Goal: Task Accomplishment & Management: Complete application form

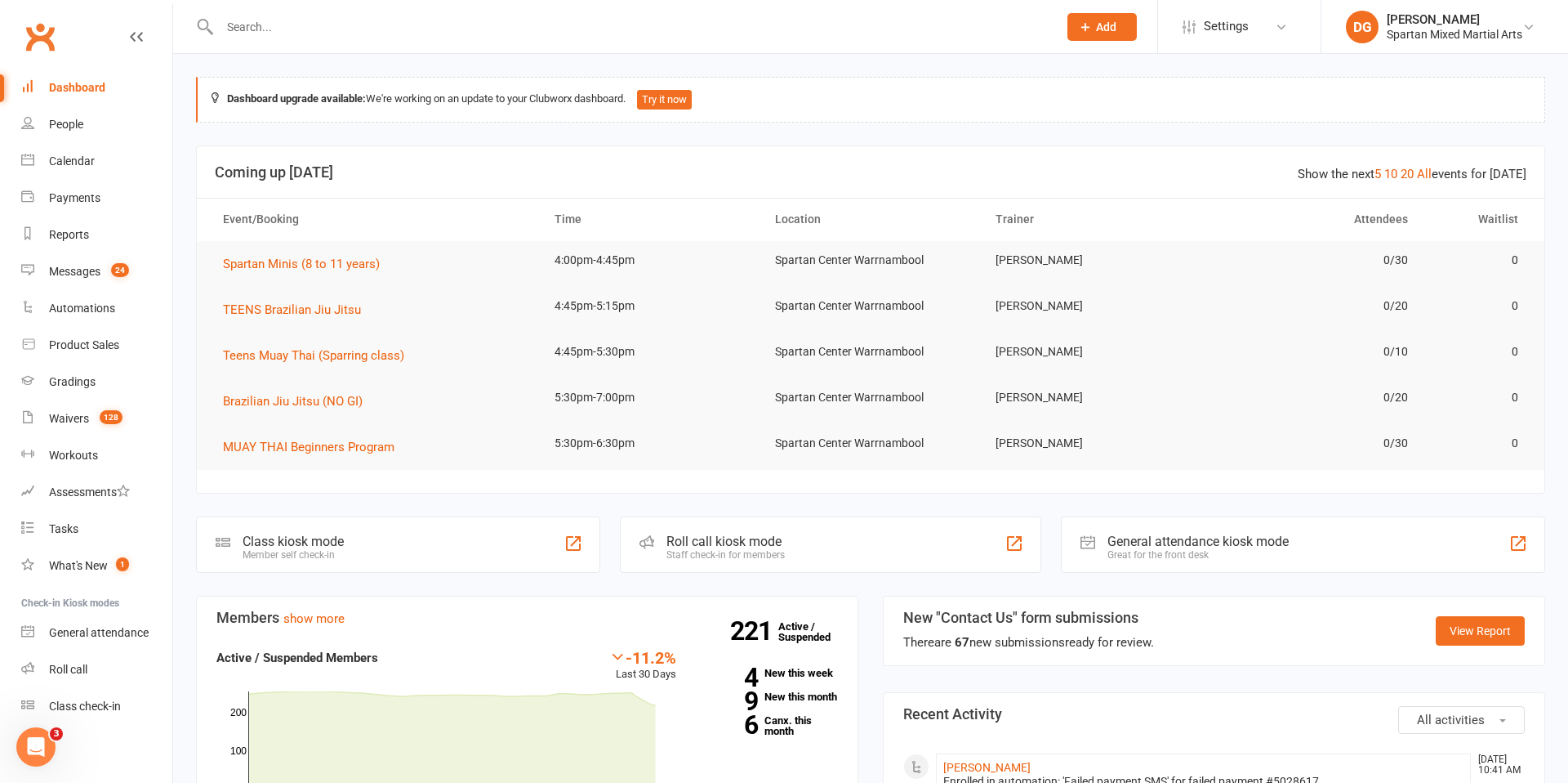
click at [408, 26] on input "text" at bounding box center [630, 27] width 831 height 23
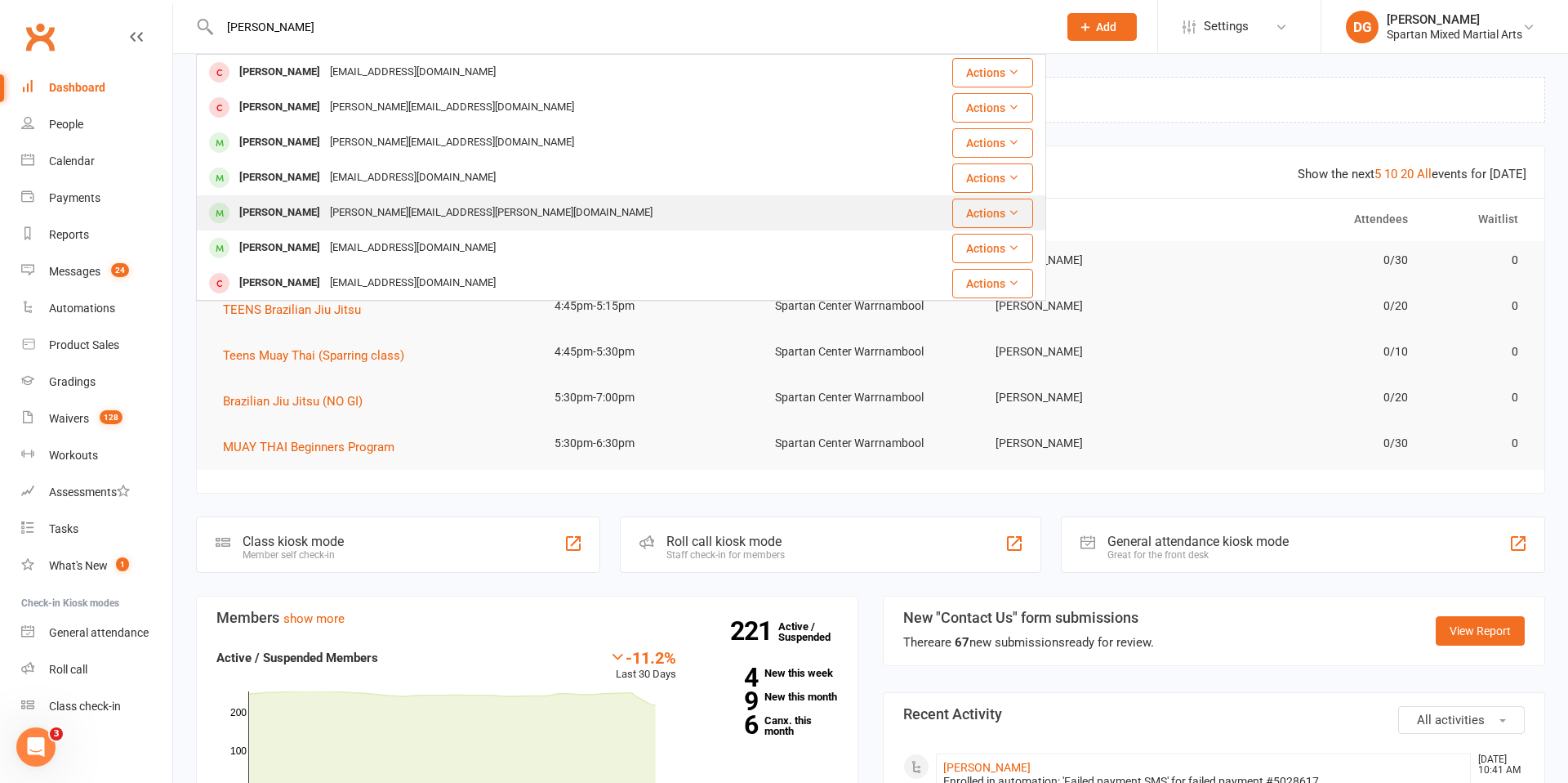
type input "[PERSON_NAME]"
click at [551, 213] on div "[PERSON_NAME] [PERSON_NAME][EMAIL_ADDRESS][PERSON_NAME][DOMAIN_NAME]" at bounding box center [550, 212] width 705 height 34
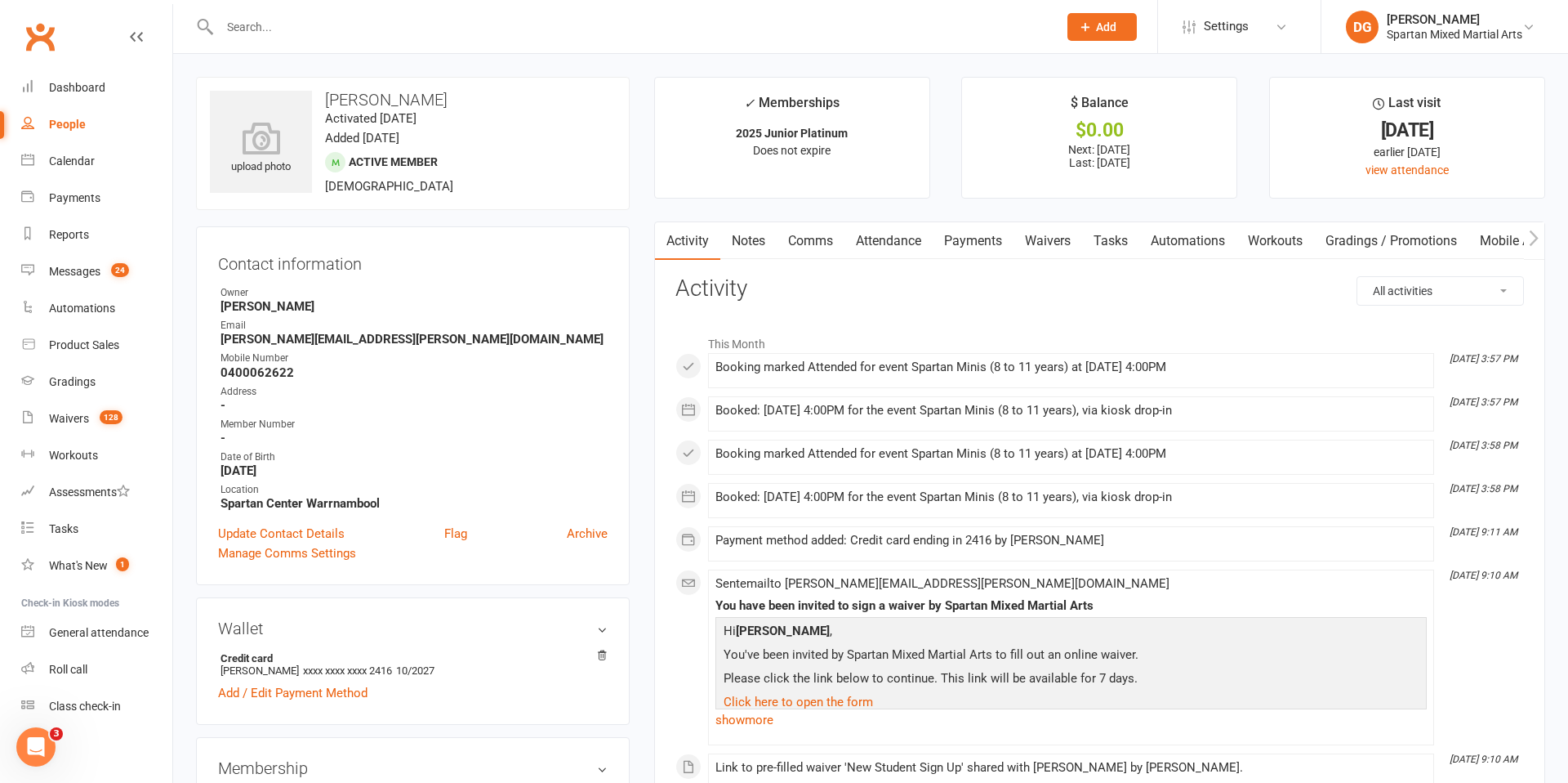
click at [957, 160] on ul "✓ Memberships 2025 Junior Platinum Does not expire $ Balance $0.00 Next: [DATE]…" at bounding box center [1100, 137] width 891 height 122
click at [1098, 30] on span "Add" at bounding box center [1106, 27] width 21 height 13
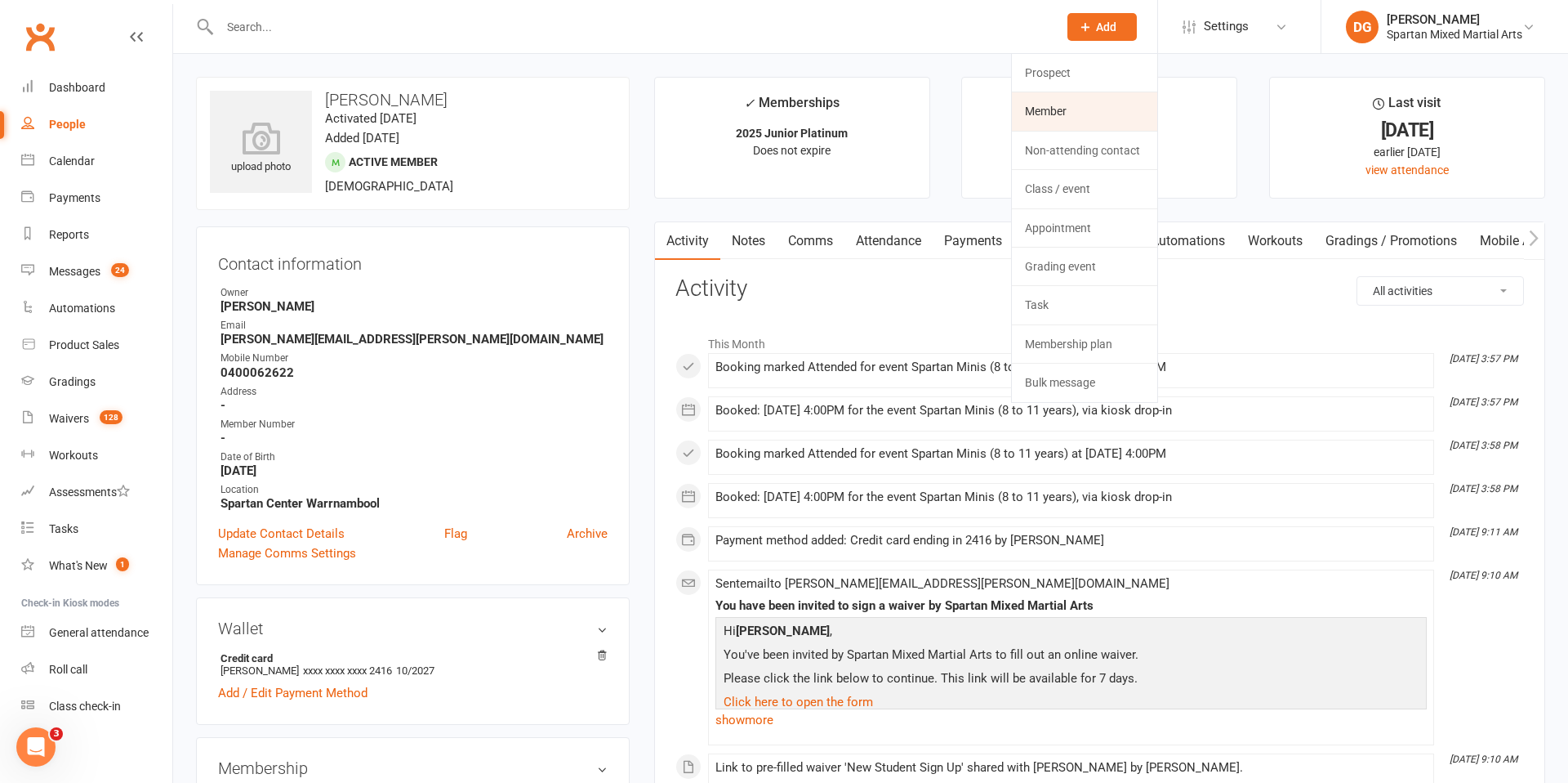
click at [1101, 116] on link "Member" at bounding box center [1084, 111] width 146 height 38
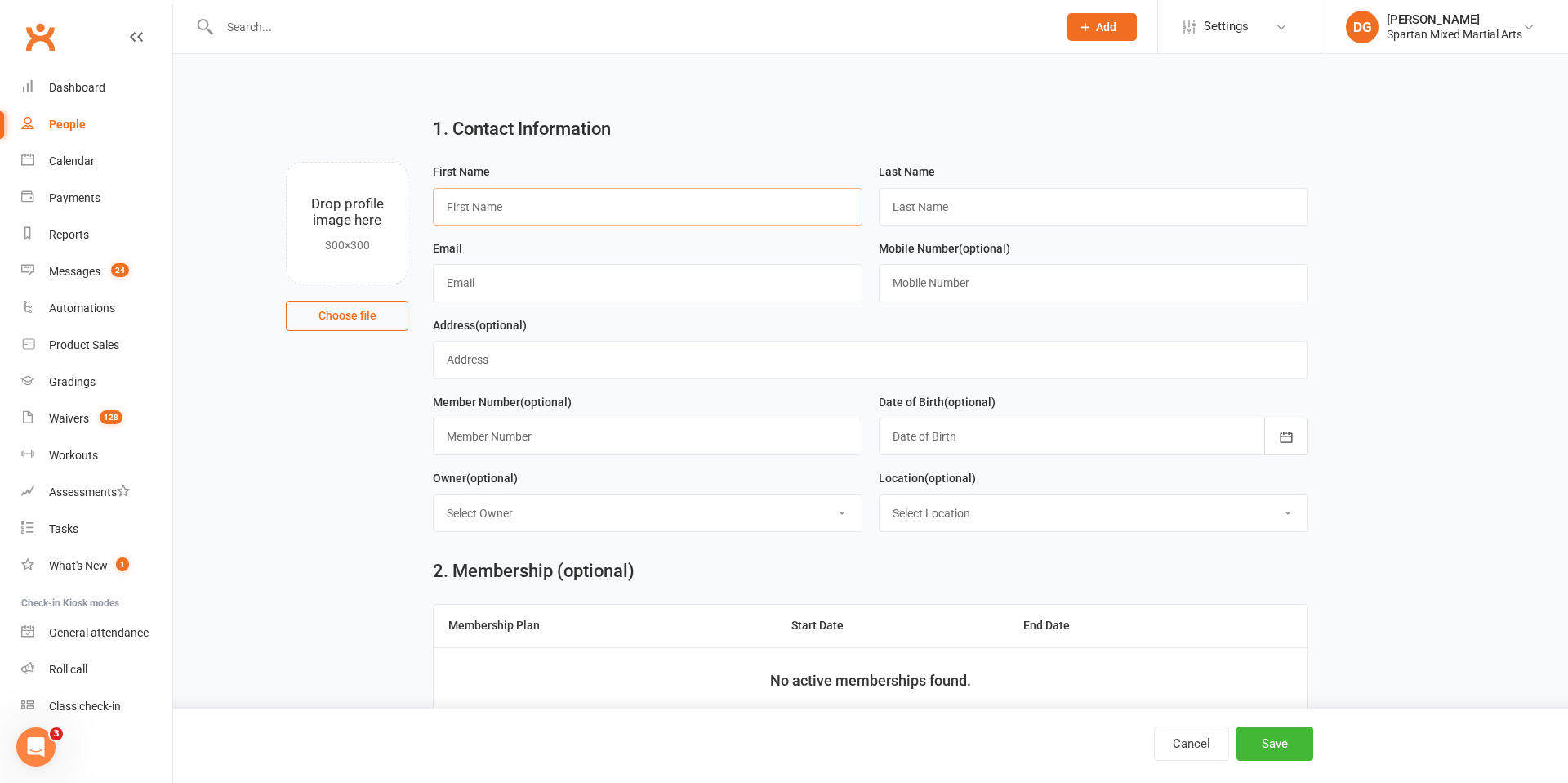
click at [647, 206] on input "text" at bounding box center [648, 207] width 430 height 38
type input "[PERSON_NAME]"
click at [1025, 208] on input "text" at bounding box center [1094, 207] width 430 height 38
type input "[PERSON_NAME]"
click at [718, 288] on input "text" at bounding box center [648, 282] width 430 height 38
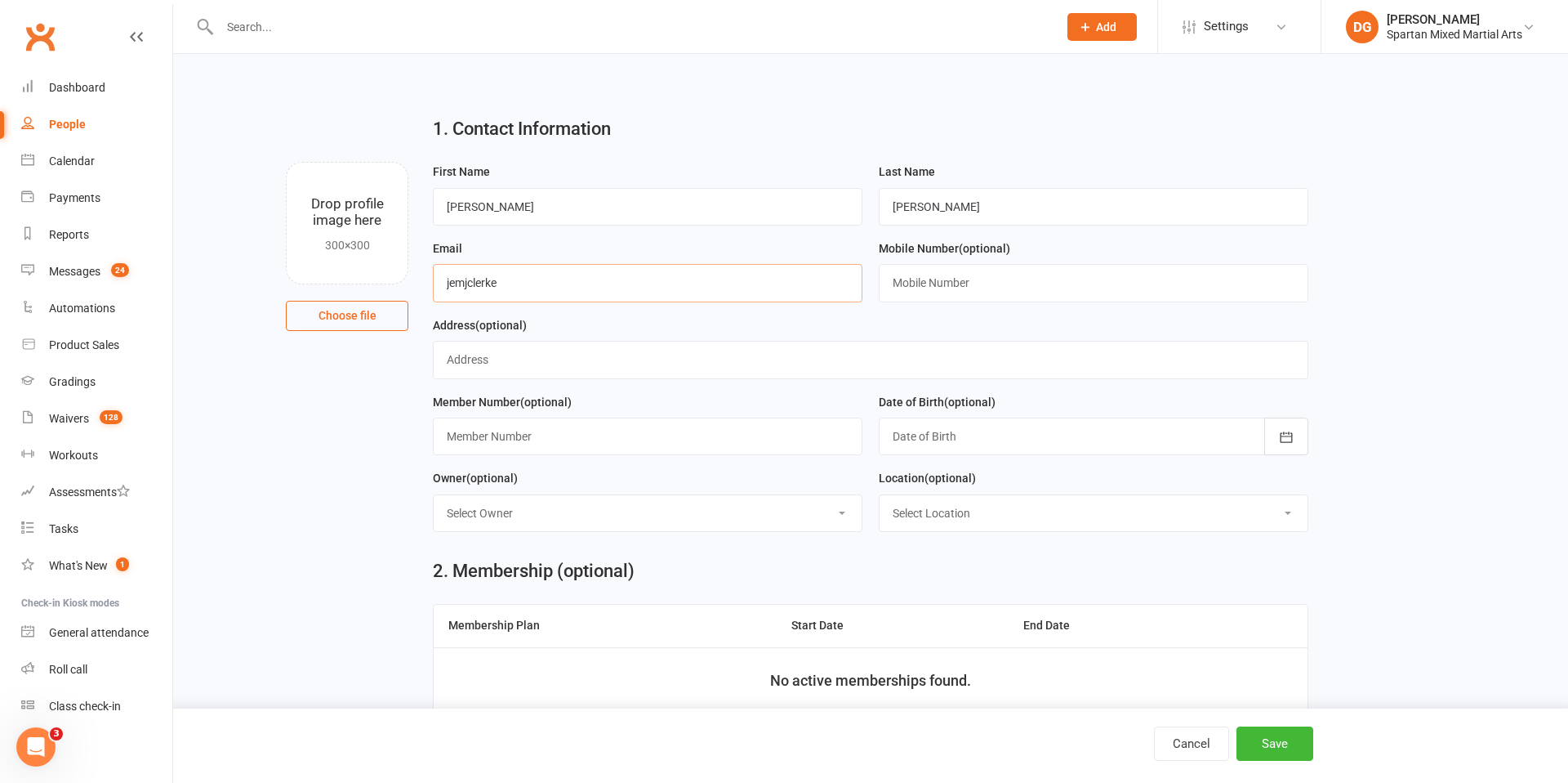
click at [484, 284] on input "jemjclerke" at bounding box center [648, 282] width 430 height 38
click at [517, 286] on input "jemjclarke" at bounding box center [648, 282] width 430 height 38
type input "[EMAIL_ADDRESS][DOMAIN_NAME]"
click at [956, 276] on input "text" at bounding box center [1094, 282] width 430 height 38
type input "0480109789"
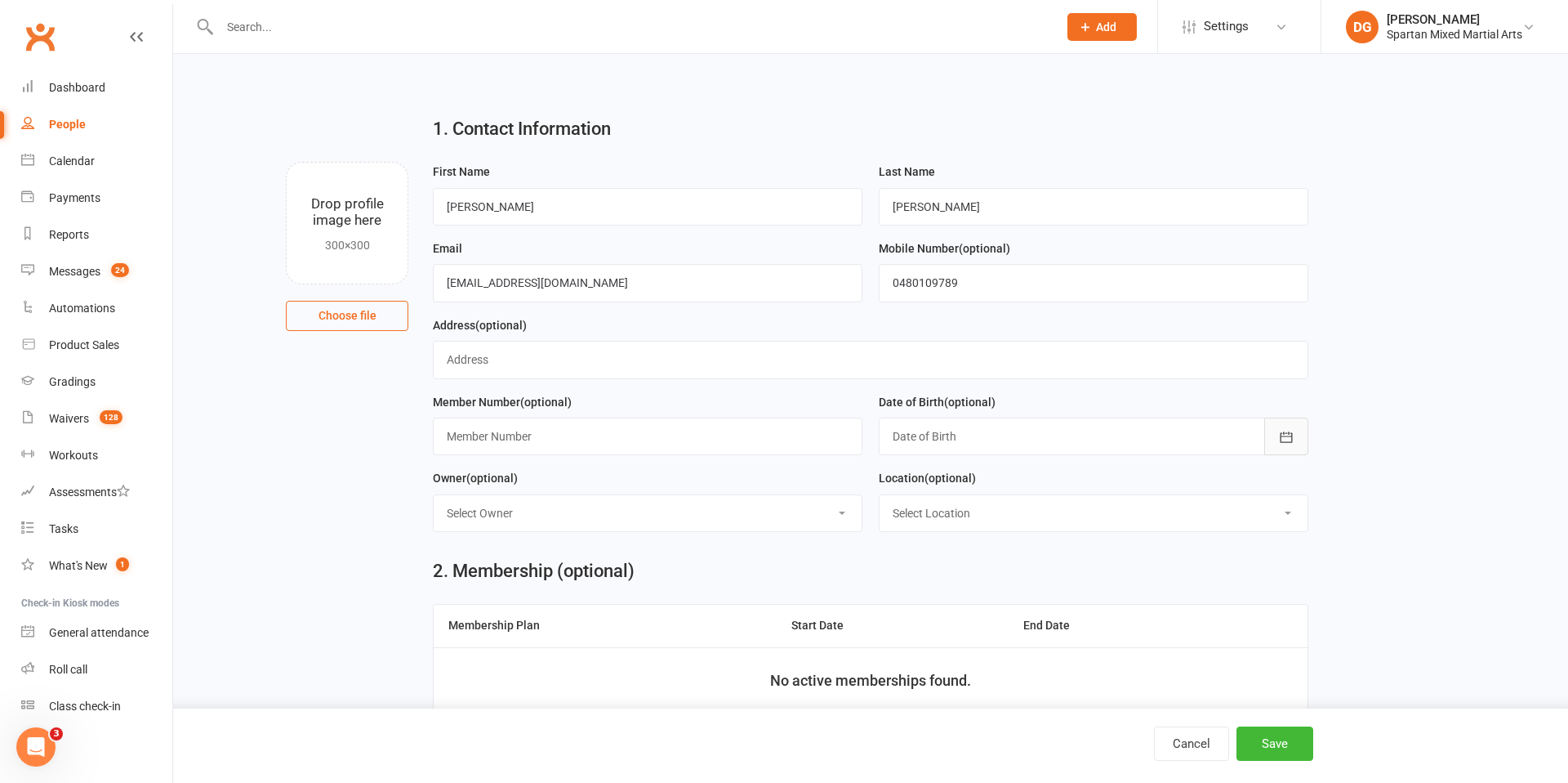
click at [1291, 439] on icon "button" at bounding box center [1286, 436] width 12 height 11
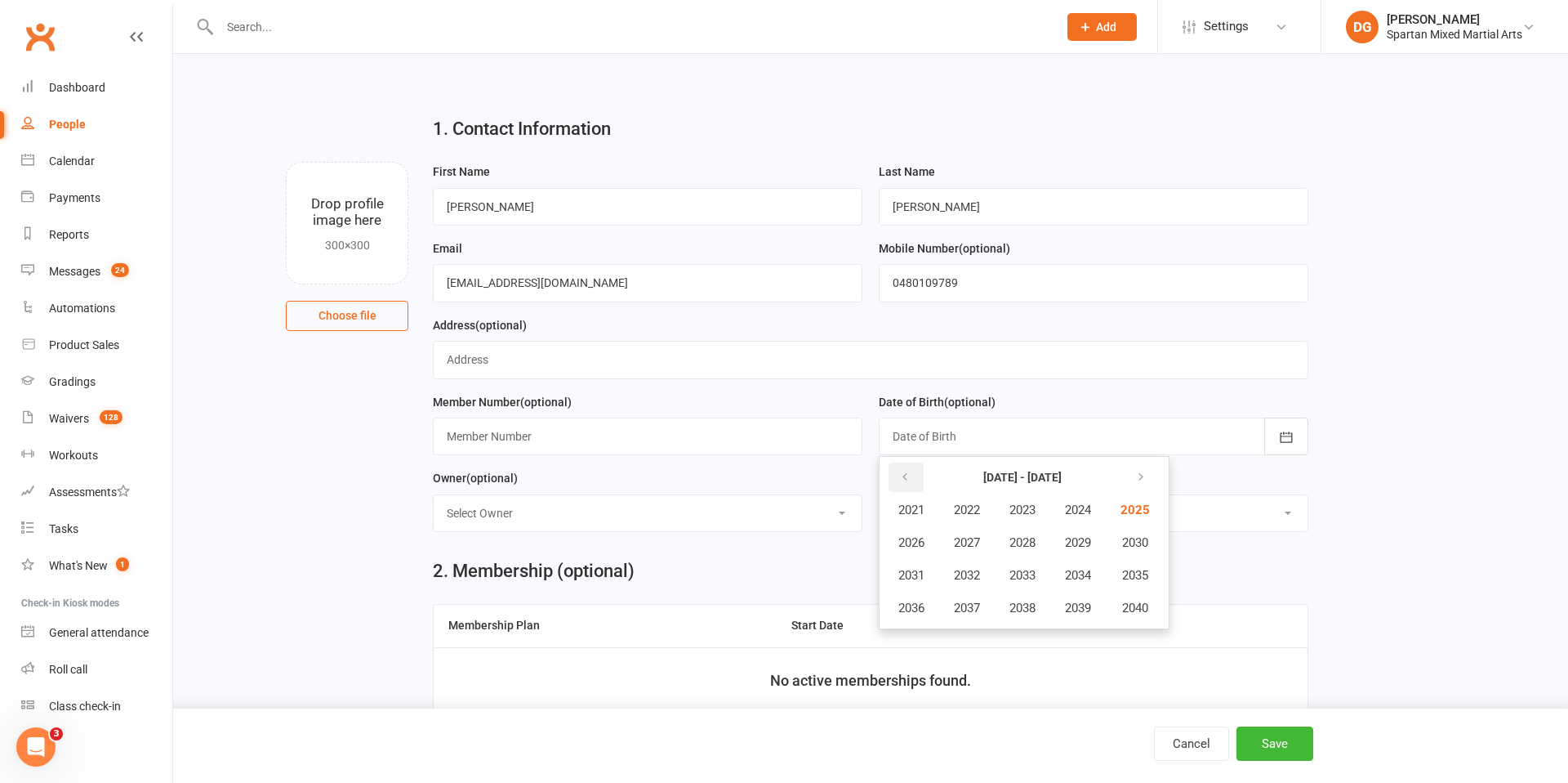
click at [897, 478] on button "button" at bounding box center [906, 478] width 35 height 30
click at [1142, 543] on span "2010" at bounding box center [1133, 543] width 26 height 15
click at [918, 572] on span "July" at bounding box center [919, 576] width 22 height 15
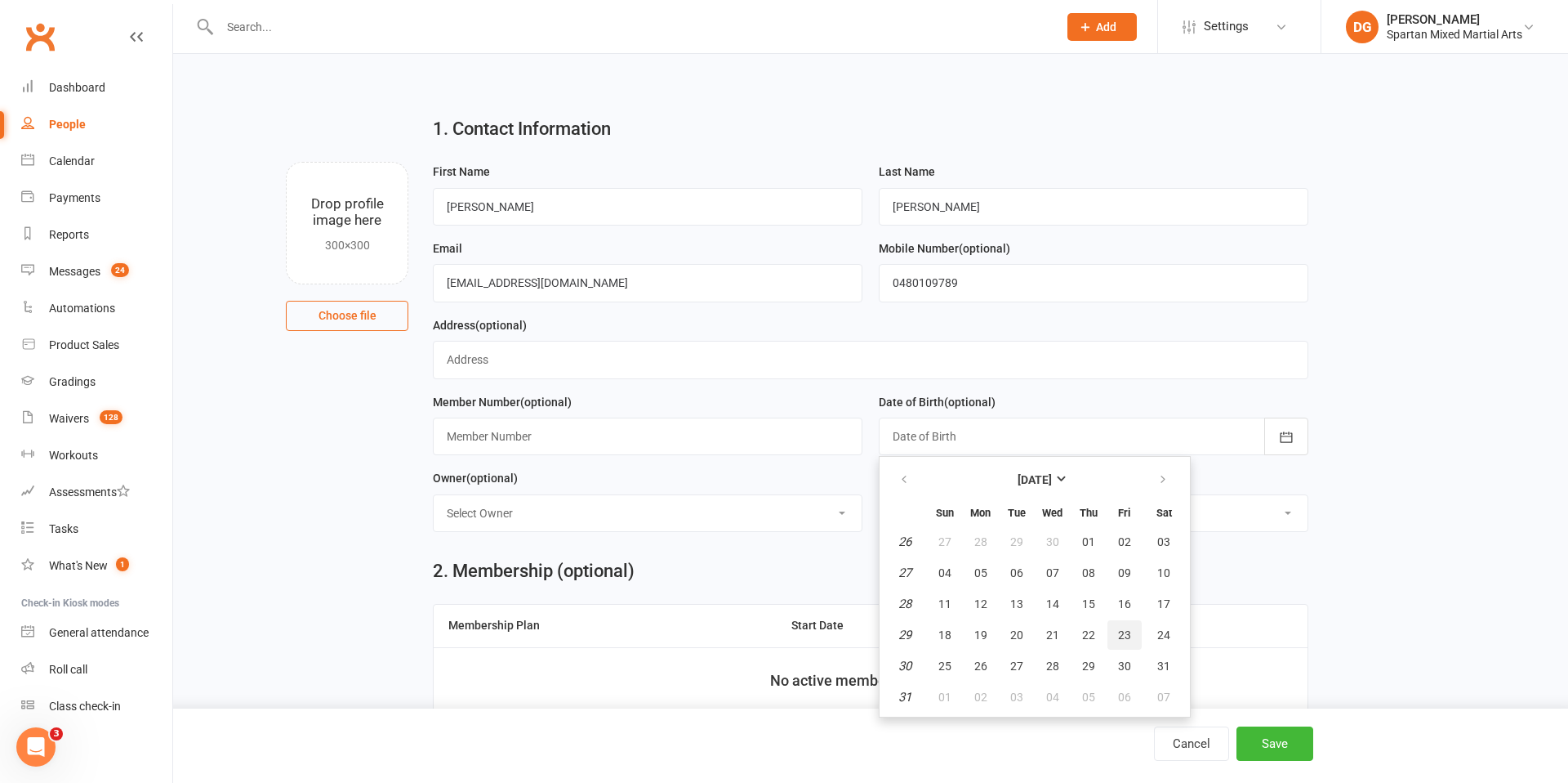
click at [1118, 632] on span "23" at bounding box center [1124, 635] width 13 height 13
type input "[DATE]"
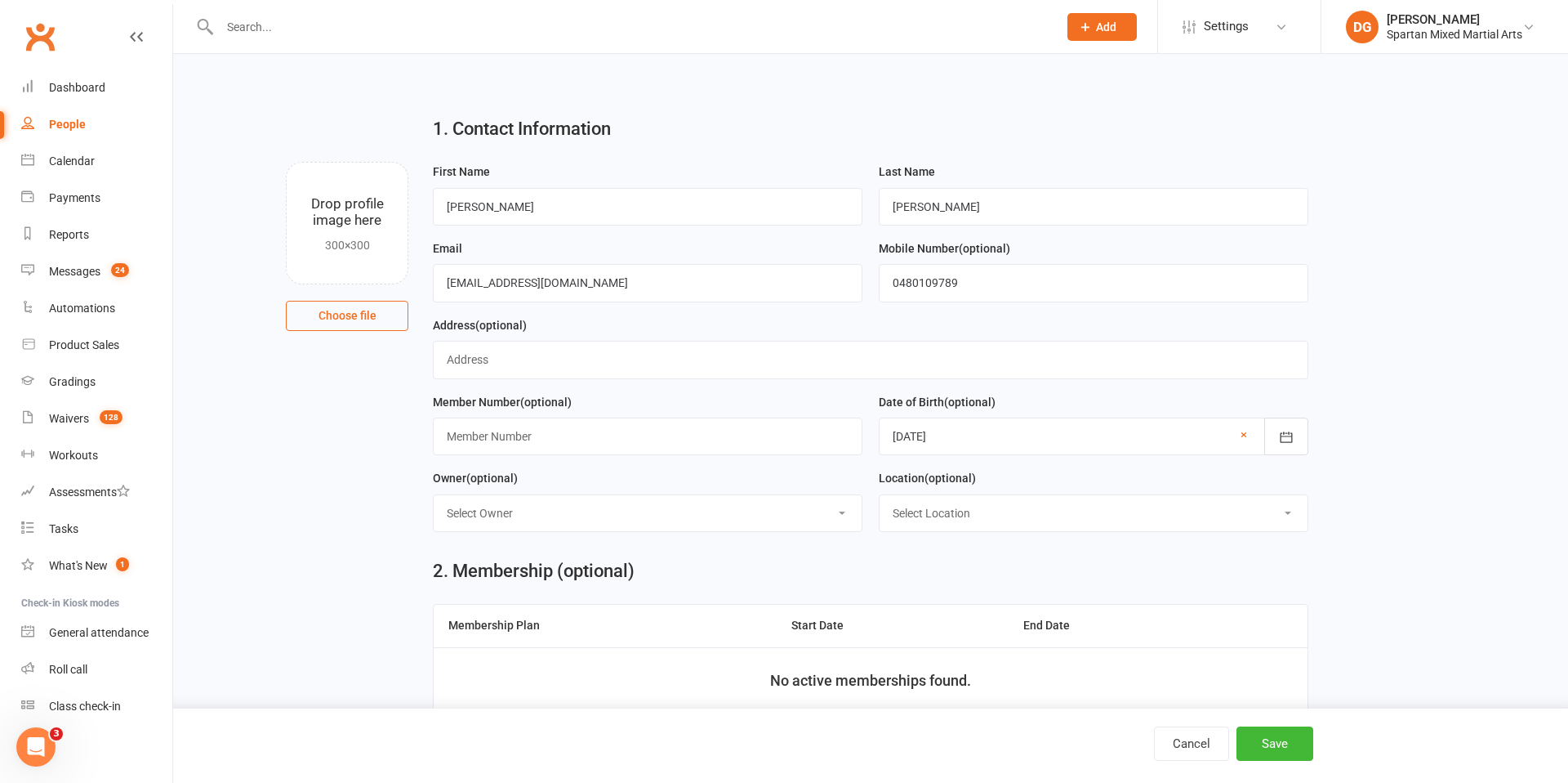
click at [761, 510] on select "Select Owner [PERSON_NAME] [PERSON_NAME] [PERSON_NAME]" at bounding box center [648, 513] width 428 height 36
select select "0"
click at [434, 495] on select "Select Owner [PERSON_NAME] [PERSON_NAME] [PERSON_NAME]" at bounding box center [648, 513] width 428 height 36
click at [1113, 517] on select "Select Location [GEOGRAPHIC_DATA] [GEOGRAPHIC_DATA] Warrnambool Strength & Cond…" at bounding box center [1094, 513] width 428 height 36
select select "1"
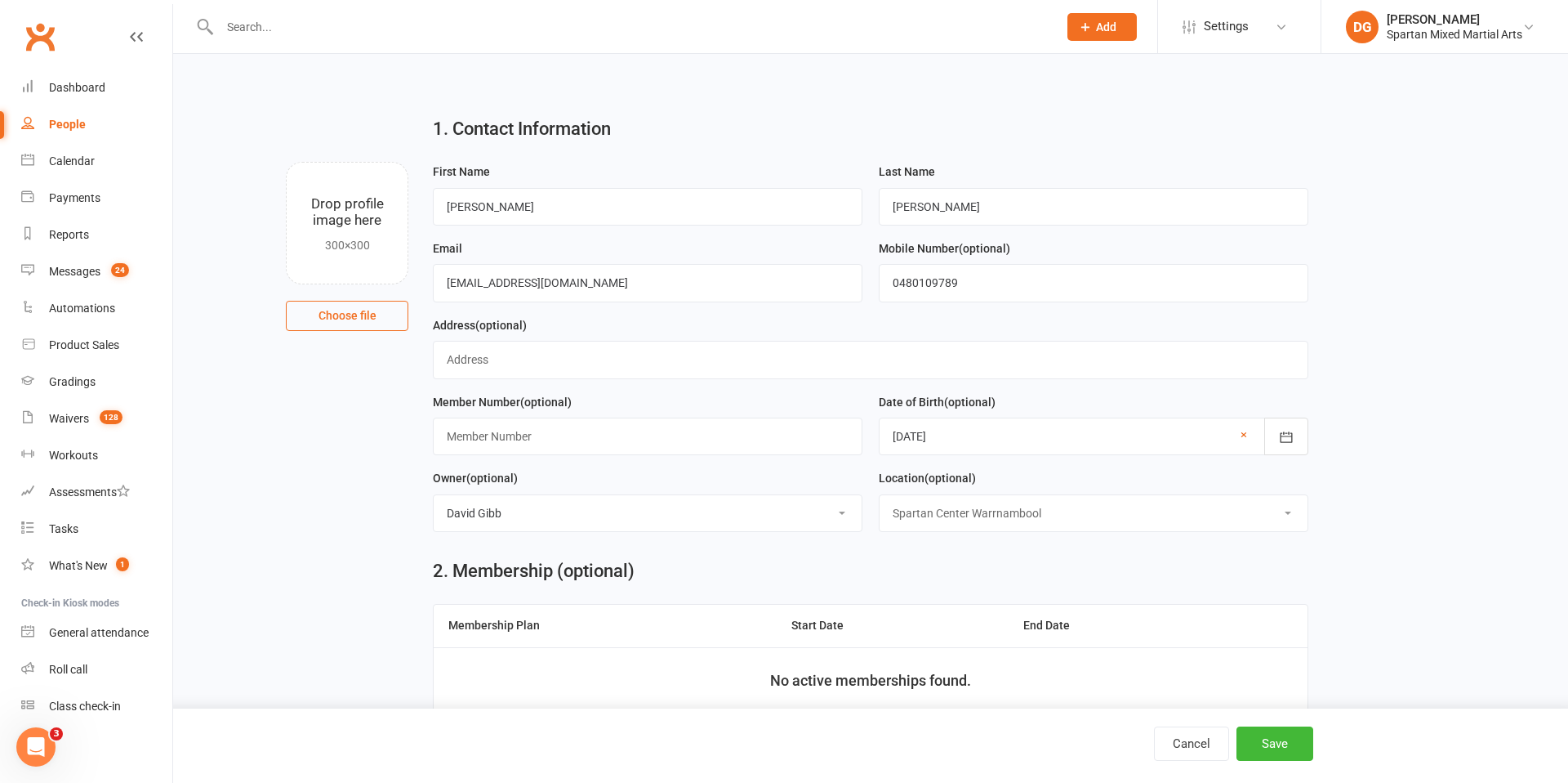
click at [880, 495] on select "Select Location [GEOGRAPHIC_DATA] [GEOGRAPHIC_DATA] Warrnambool Strength & Cond…" at bounding box center [1094, 513] width 428 height 36
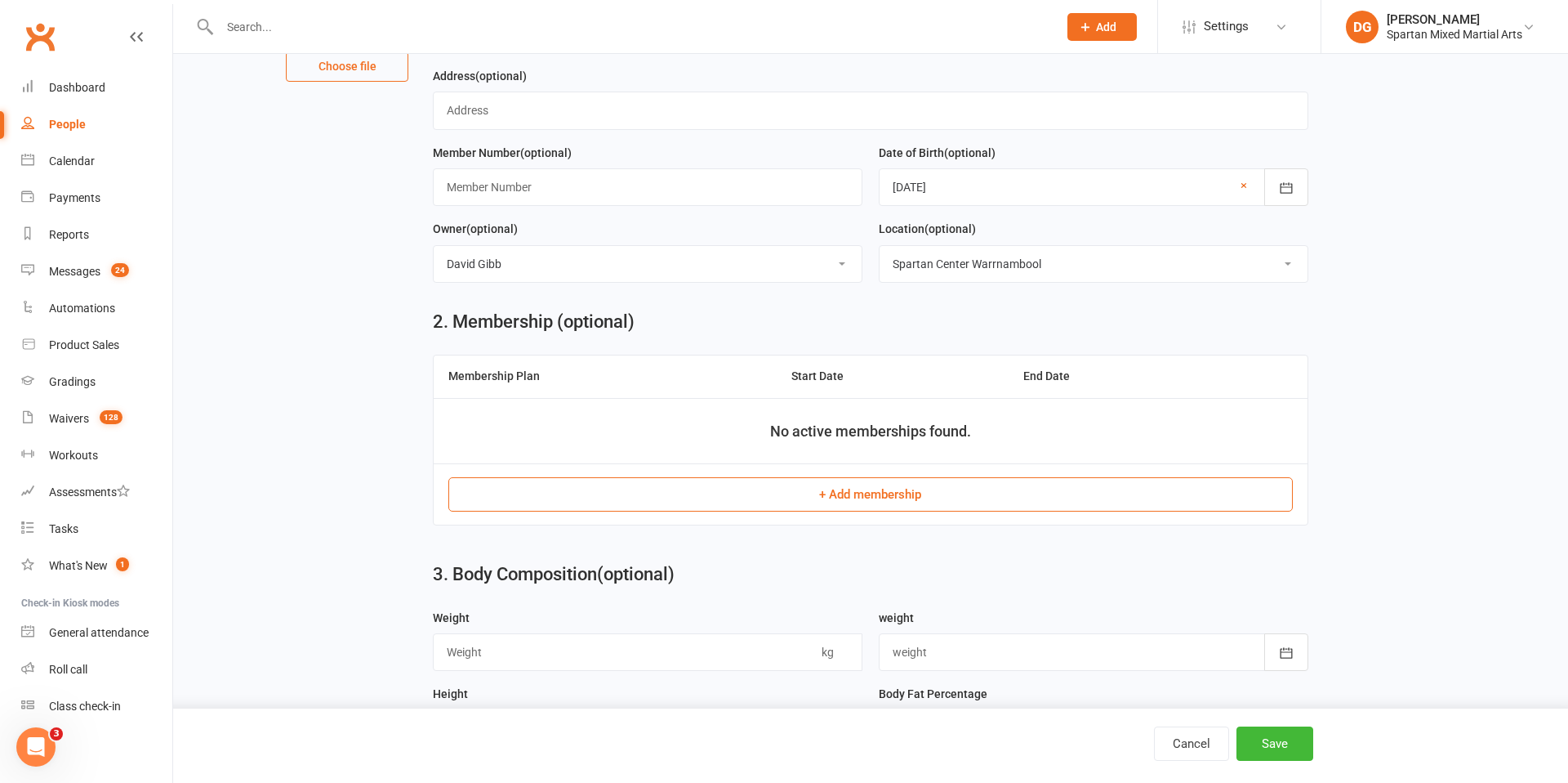
scroll to position [251, 0]
click at [922, 495] on button "+ Add membership" at bounding box center [870, 492] width 844 height 35
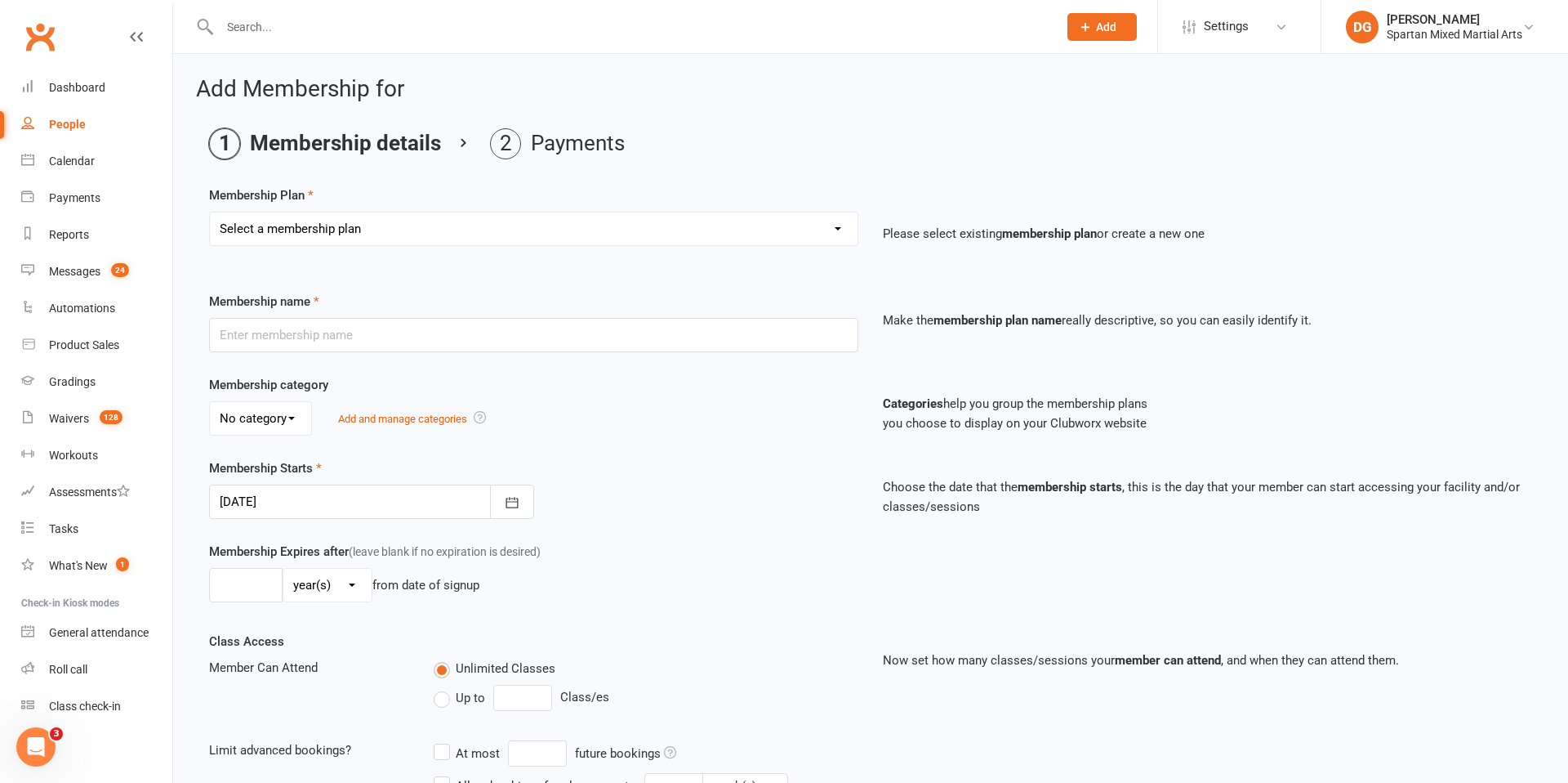
click at [576, 232] on select "Select a membership plan Create new Membership Plan life member Adult membershi…" at bounding box center [533, 229] width 648 height 33
select select "21"
click at [210, 212] on select "Select a membership plan Create new Membership Plan life member Adult membershi…" at bounding box center [533, 229] width 648 height 33
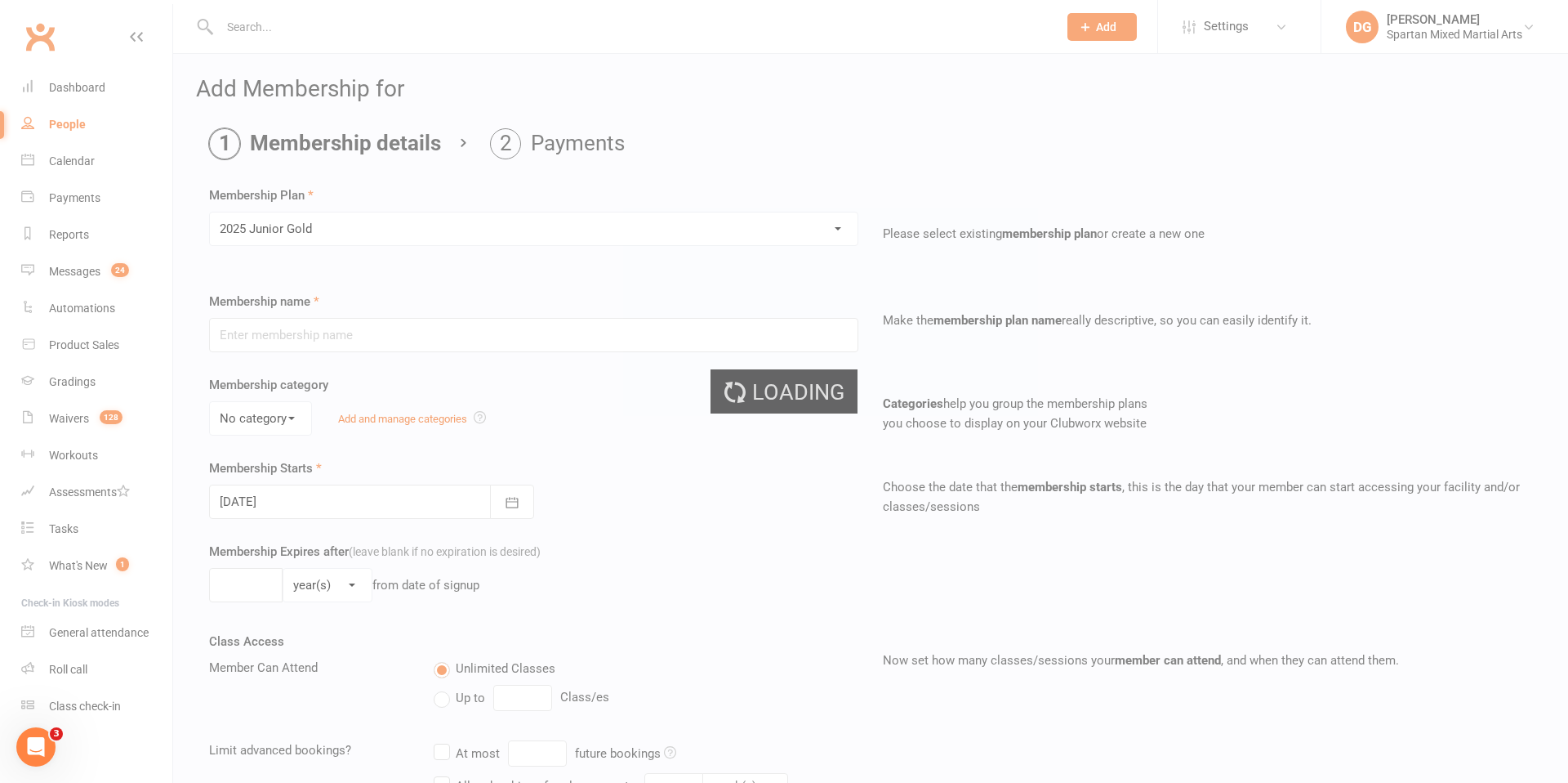
type input "2025 Junior Gold"
select select "3"
type input "0"
select select "2"
type input "2"
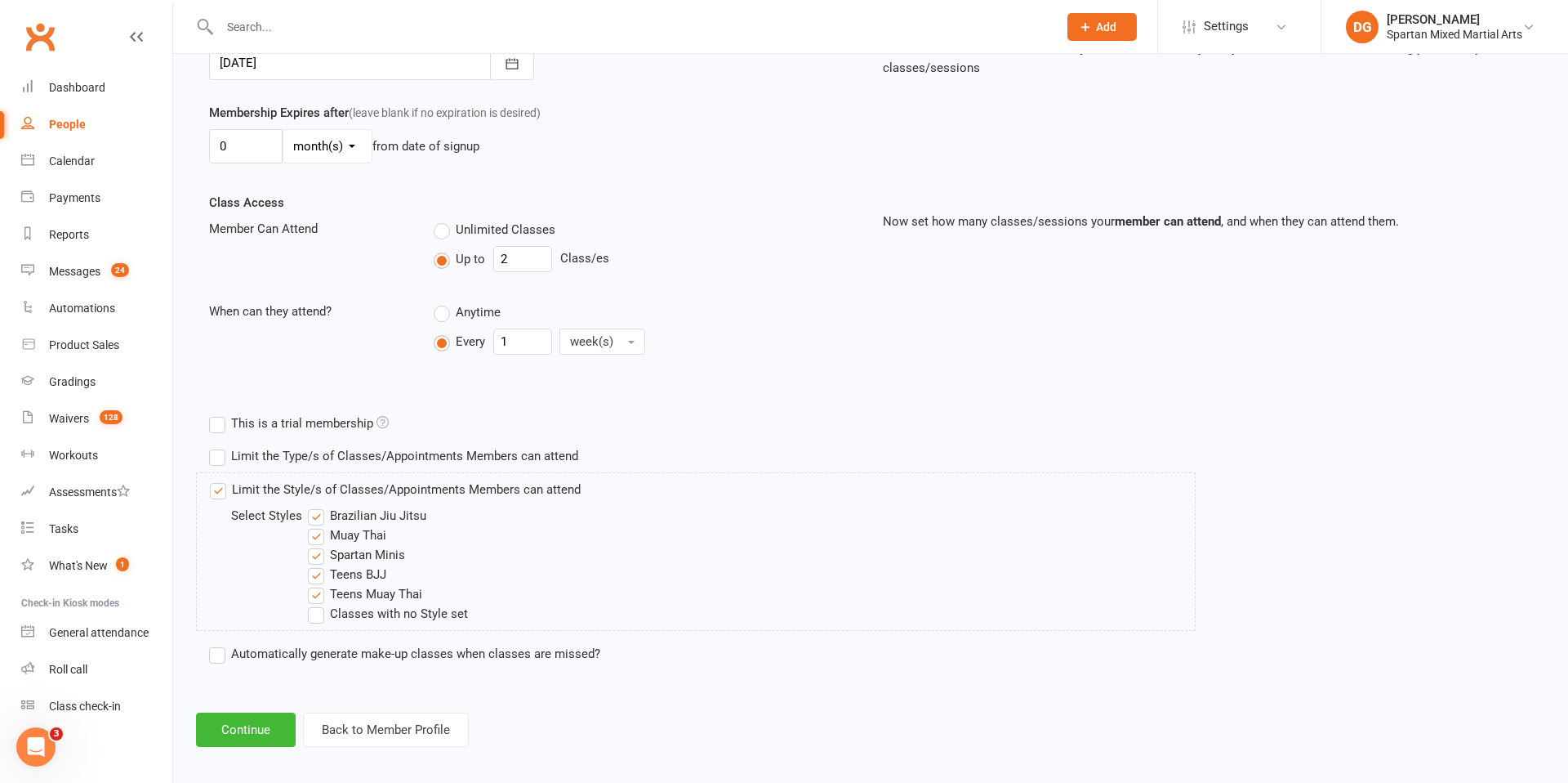
scroll to position [450, 0]
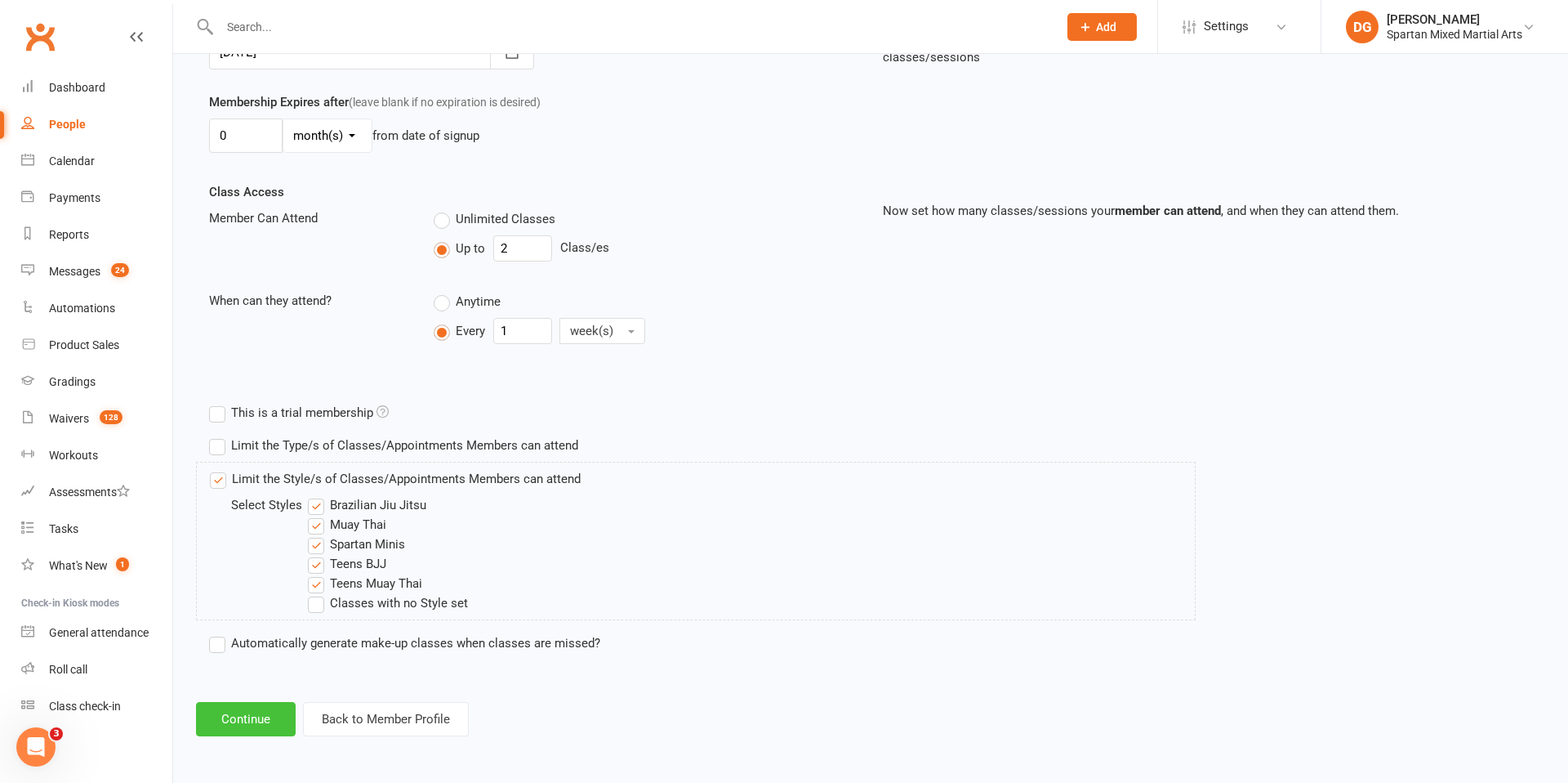
click at [250, 719] on button "Continue" at bounding box center [245, 719] width 100 height 35
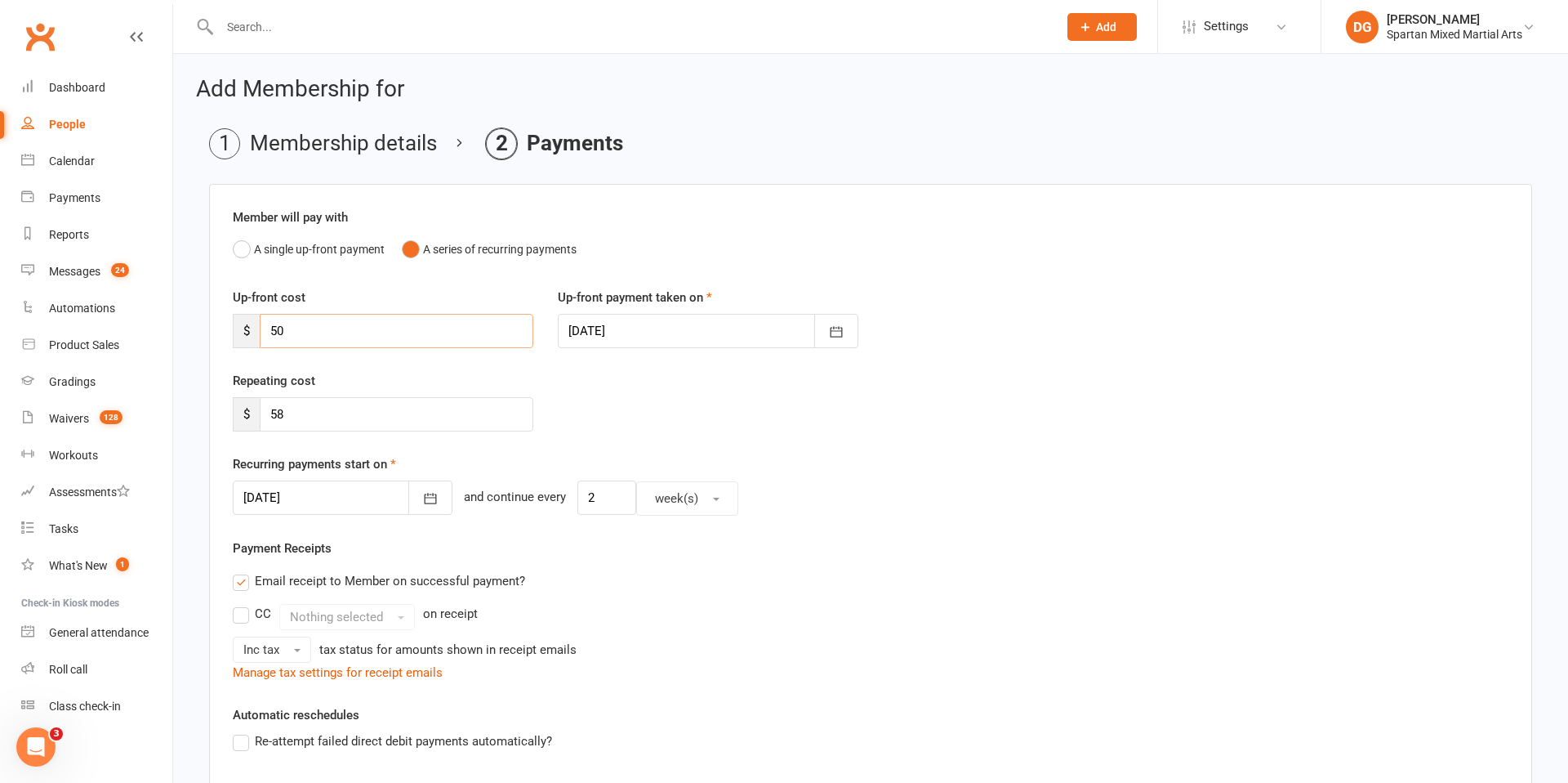
click at [310, 331] on input "50" at bounding box center [397, 331] width 273 height 35
type input "5"
type input "0"
click at [425, 502] on icon "button" at bounding box center [430, 498] width 12 height 11
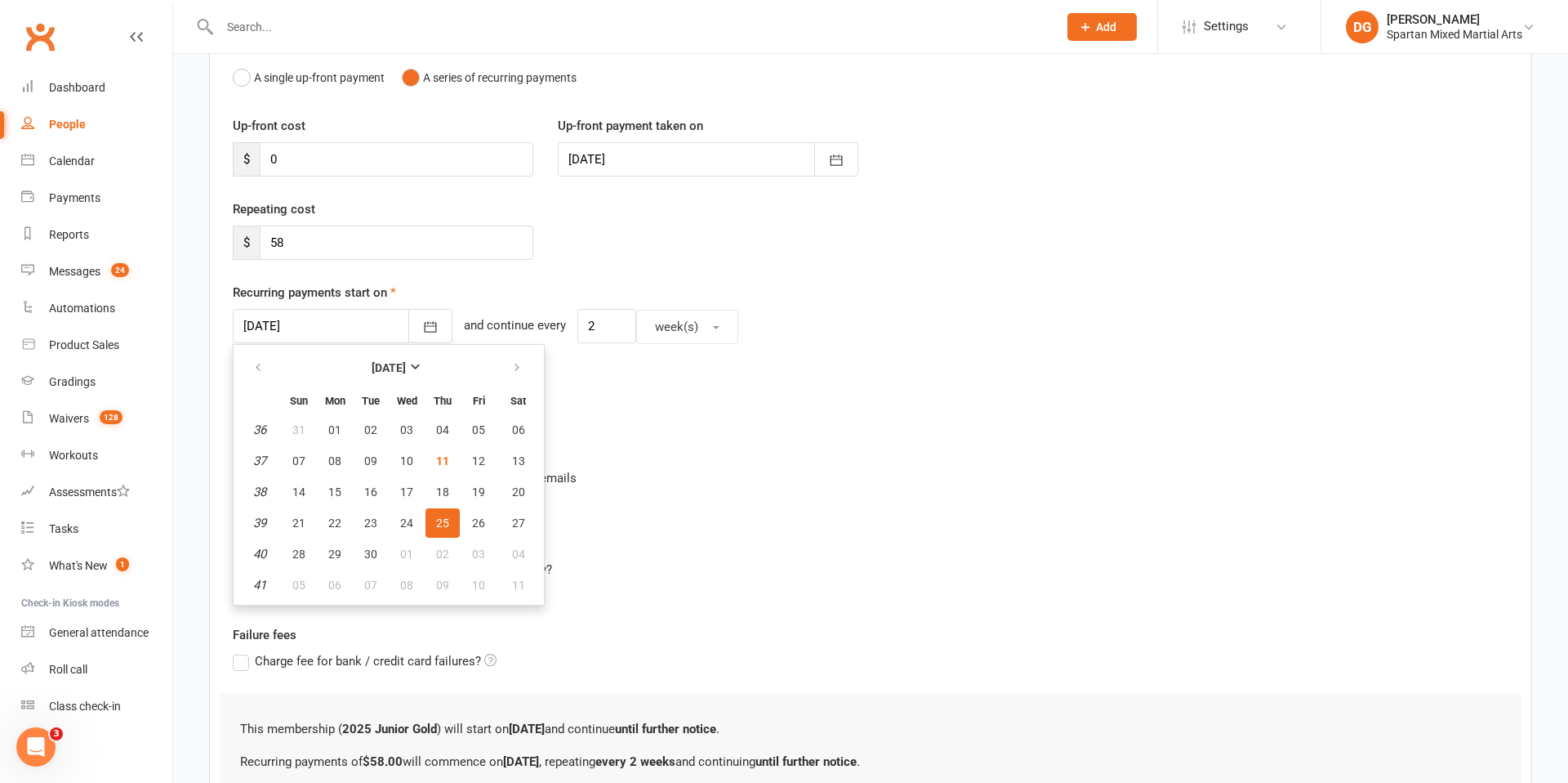
scroll to position [176, 0]
click at [480, 487] on span "19" at bounding box center [479, 487] width 13 height 13
type input "[DATE]"
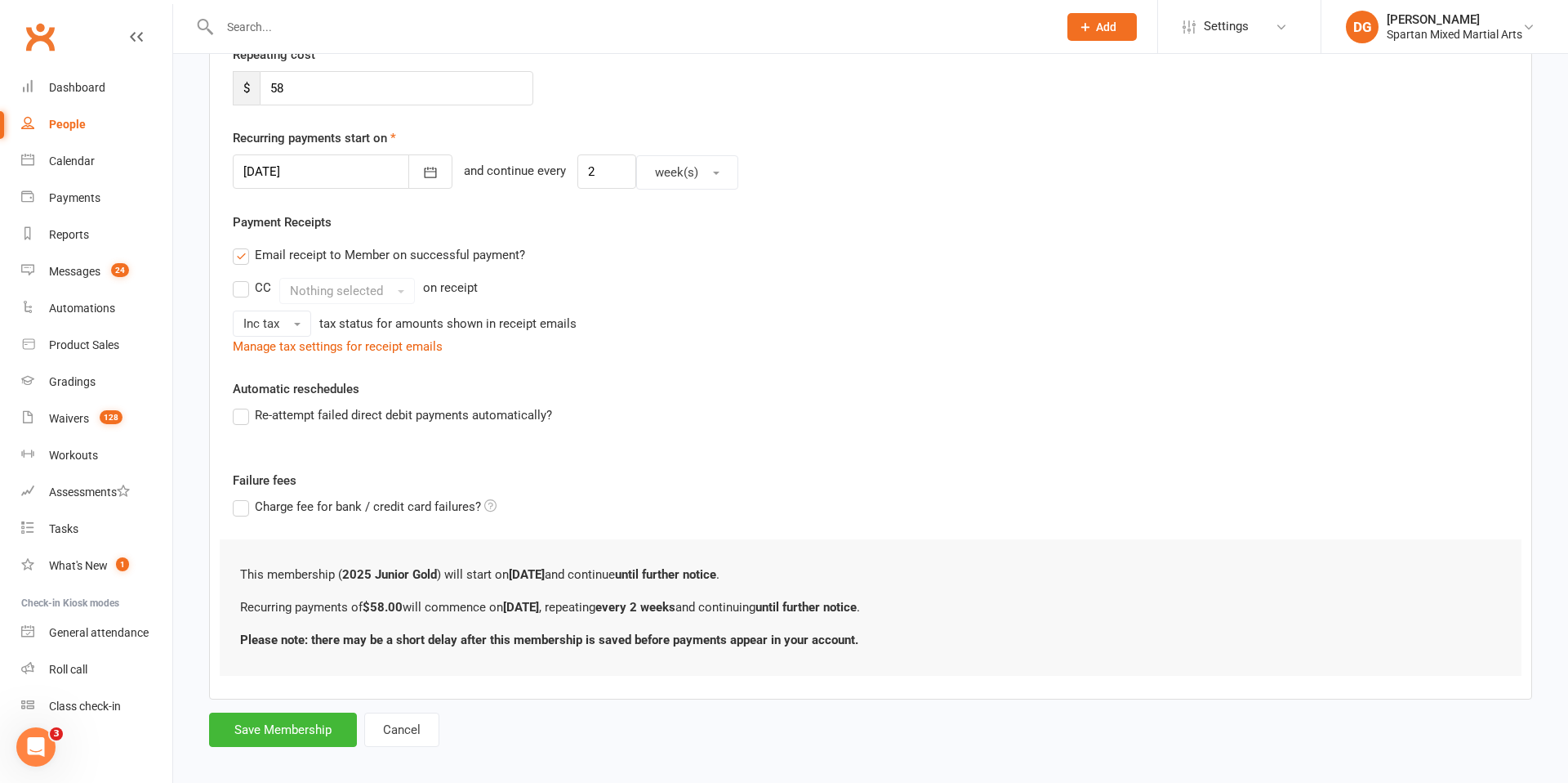
scroll to position [340, 0]
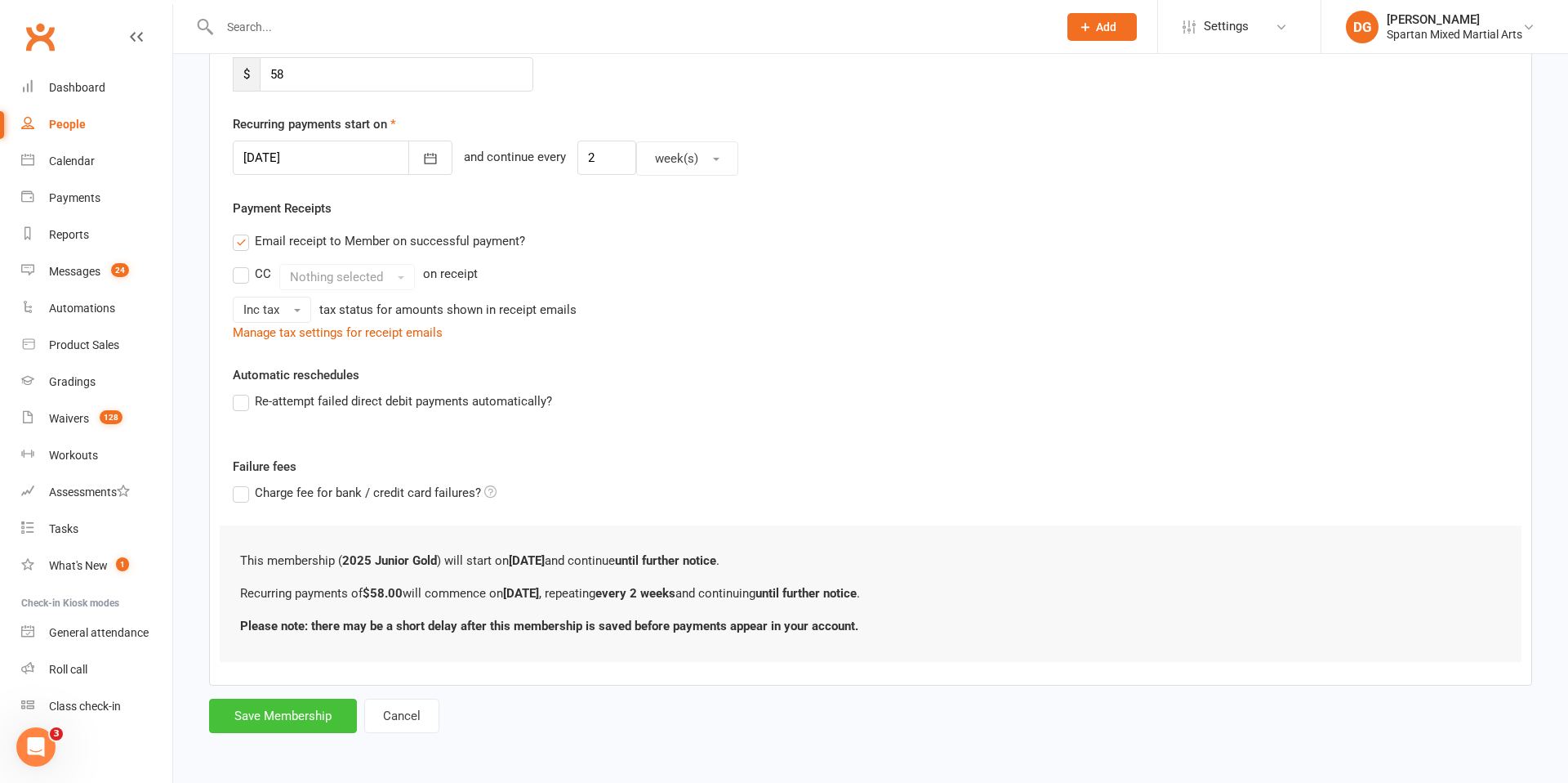
click at [309, 718] on button "Save Membership" at bounding box center [283, 715] width 148 height 35
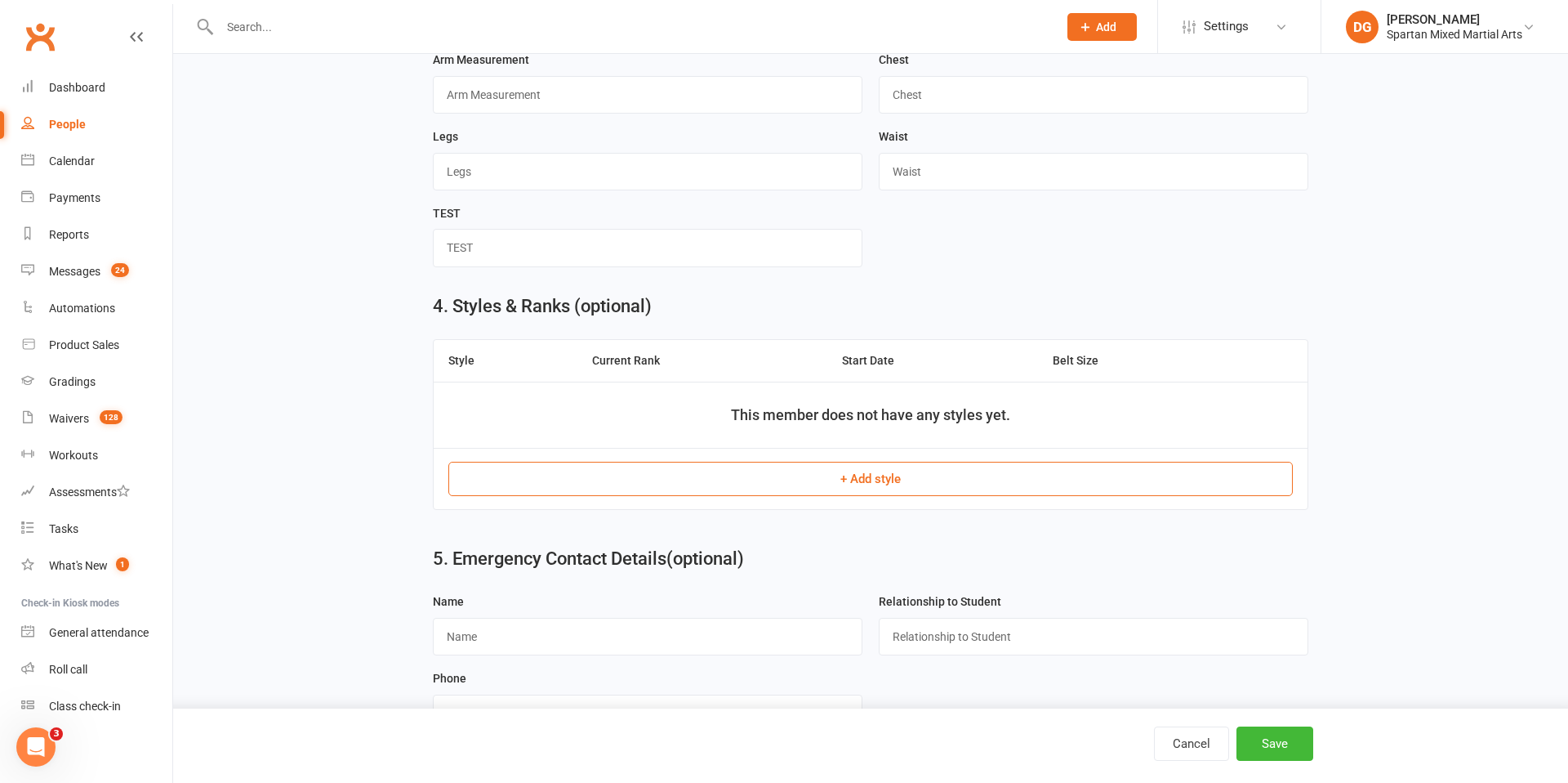
scroll to position [1080, 0]
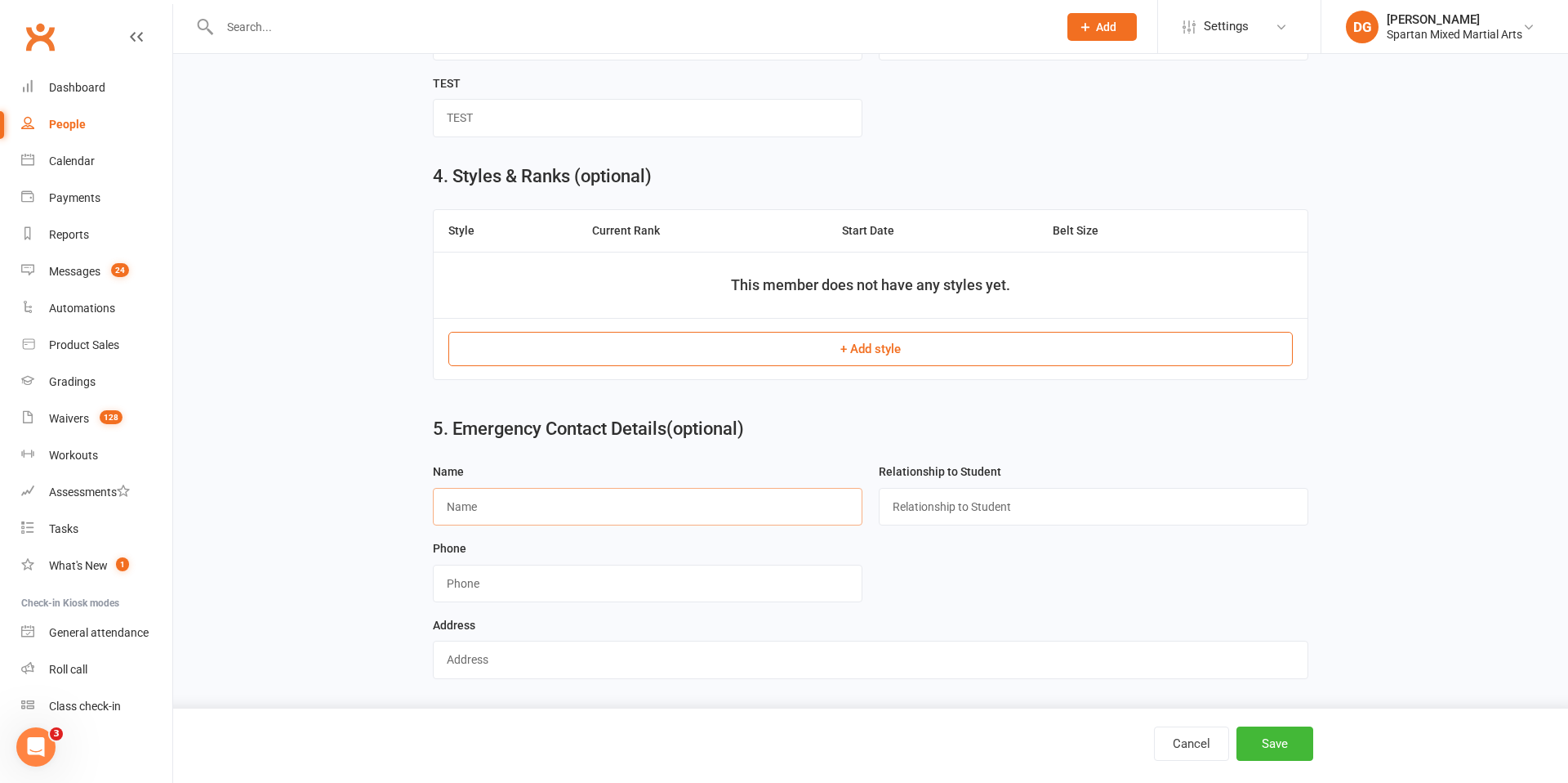
click at [543, 509] on input "text" at bounding box center [648, 506] width 430 height 38
click at [536, 586] on input "string" at bounding box center [648, 584] width 430 height 38
type input "0450656821"
click at [513, 510] on input "text" at bounding box center [648, 506] width 430 height 38
type input "[PERSON_NAME]"
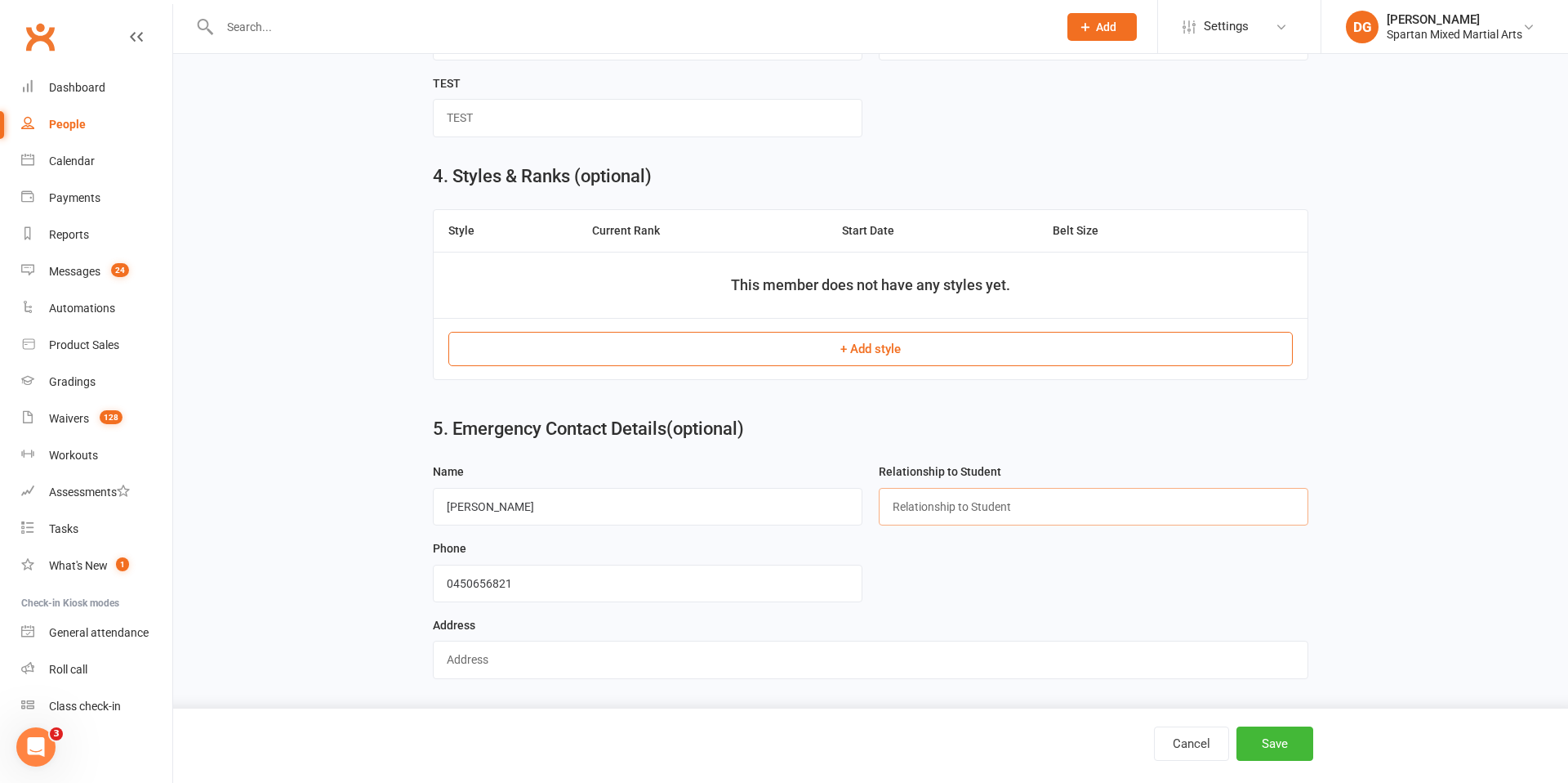
click at [927, 510] on input "text" at bounding box center [1094, 506] width 430 height 38
type input "mum"
click at [1279, 745] on button "Save" at bounding box center [1274, 743] width 77 height 35
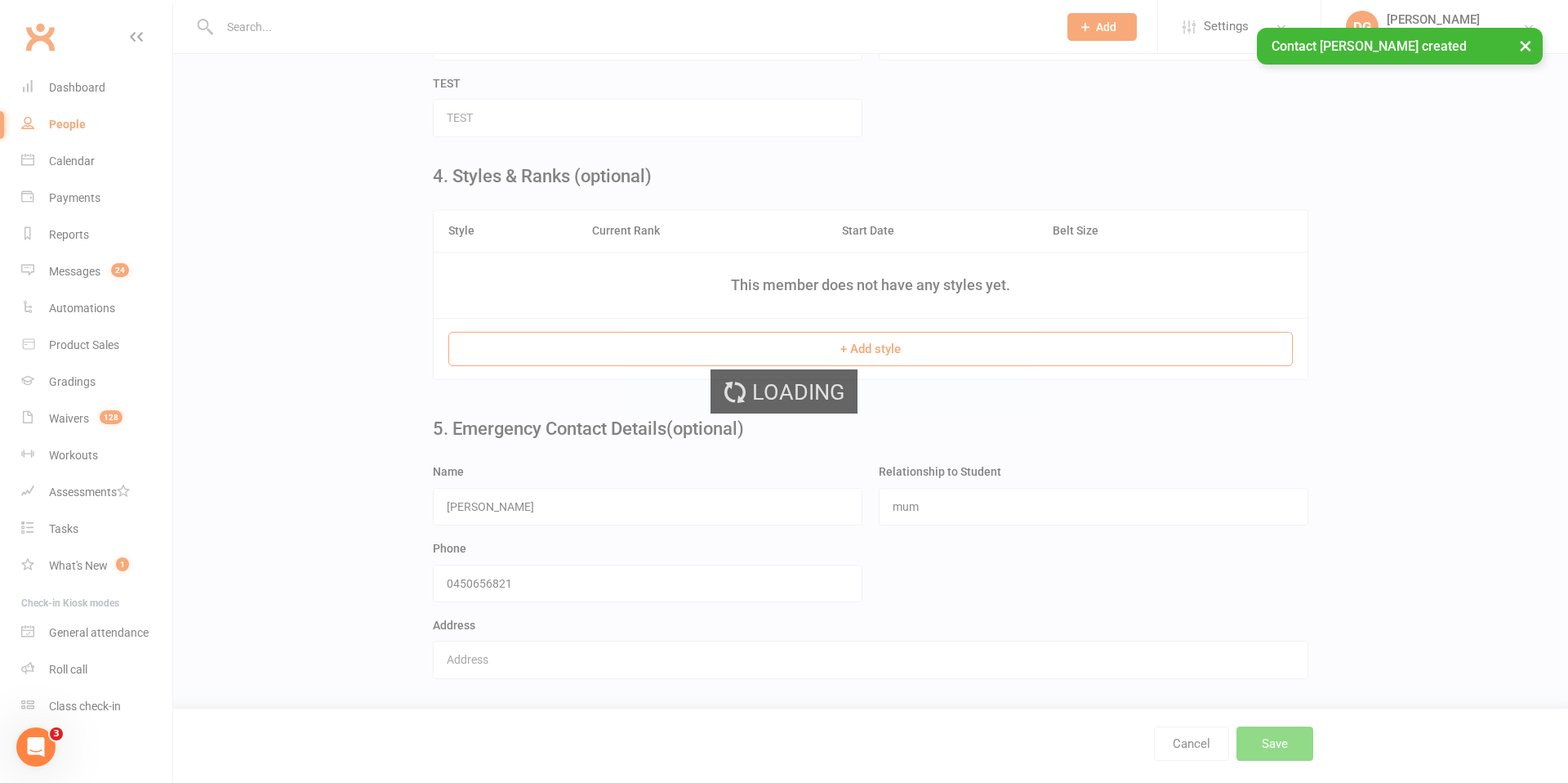
scroll to position [0, 0]
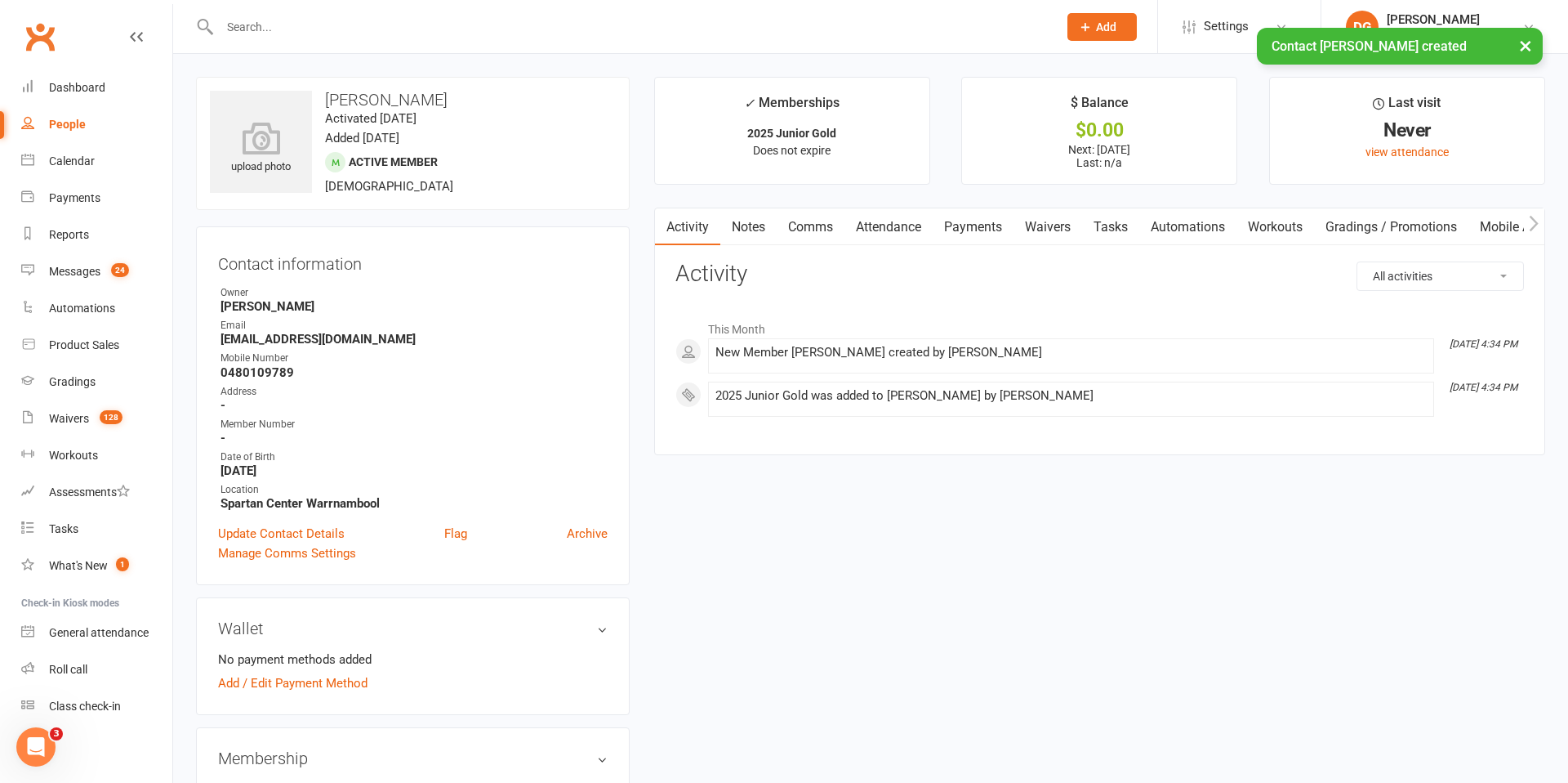
click at [1057, 230] on link "Waivers" at bounding box center [1047, 227] width 68 height 38
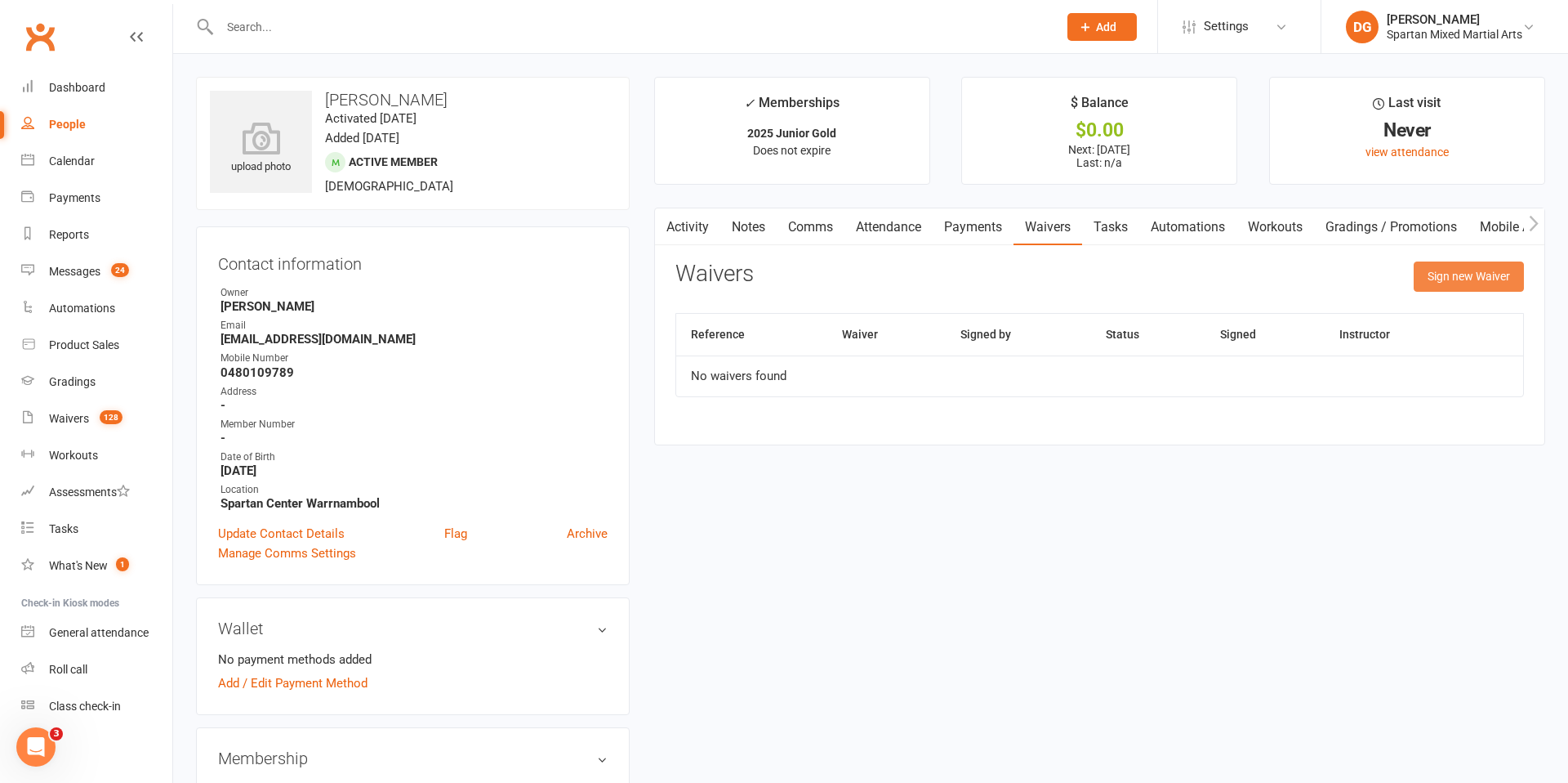
click at [1468, 279] on button "Sign new Waiver" at bounding box center [1469, 277] width 110 height 30
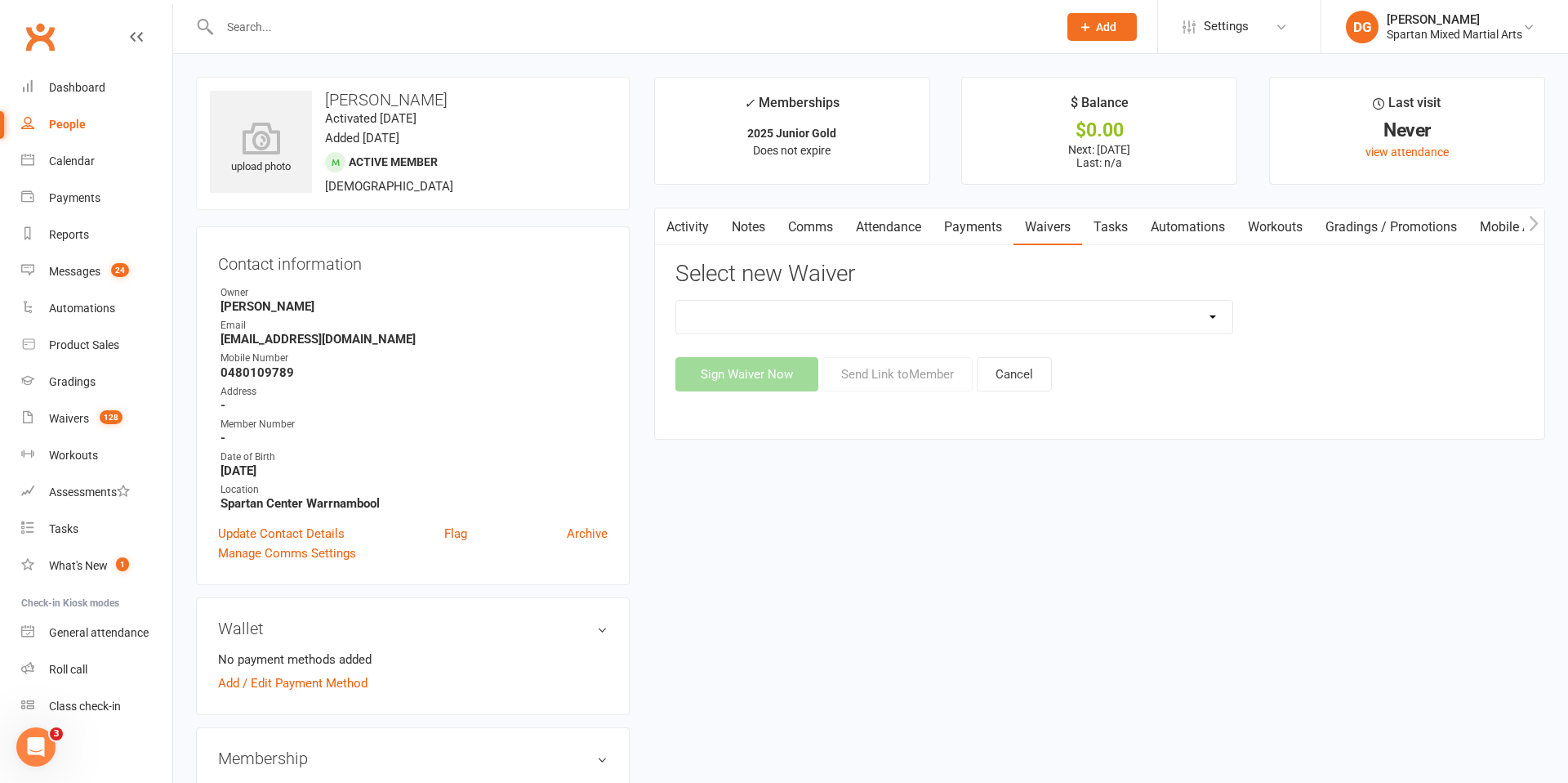
click at [1145, 316] on select "New Student Sign Up" at bounding box center [955, 317] width 556 height 33
select select "58"
click at [677, 301] on select "New Student Sign Up" at bounding box center [955, 317] width 556 height 33
click at [910, 380] on button "Send Link to Member" at bounding box center [897, 375] width 151 height 35
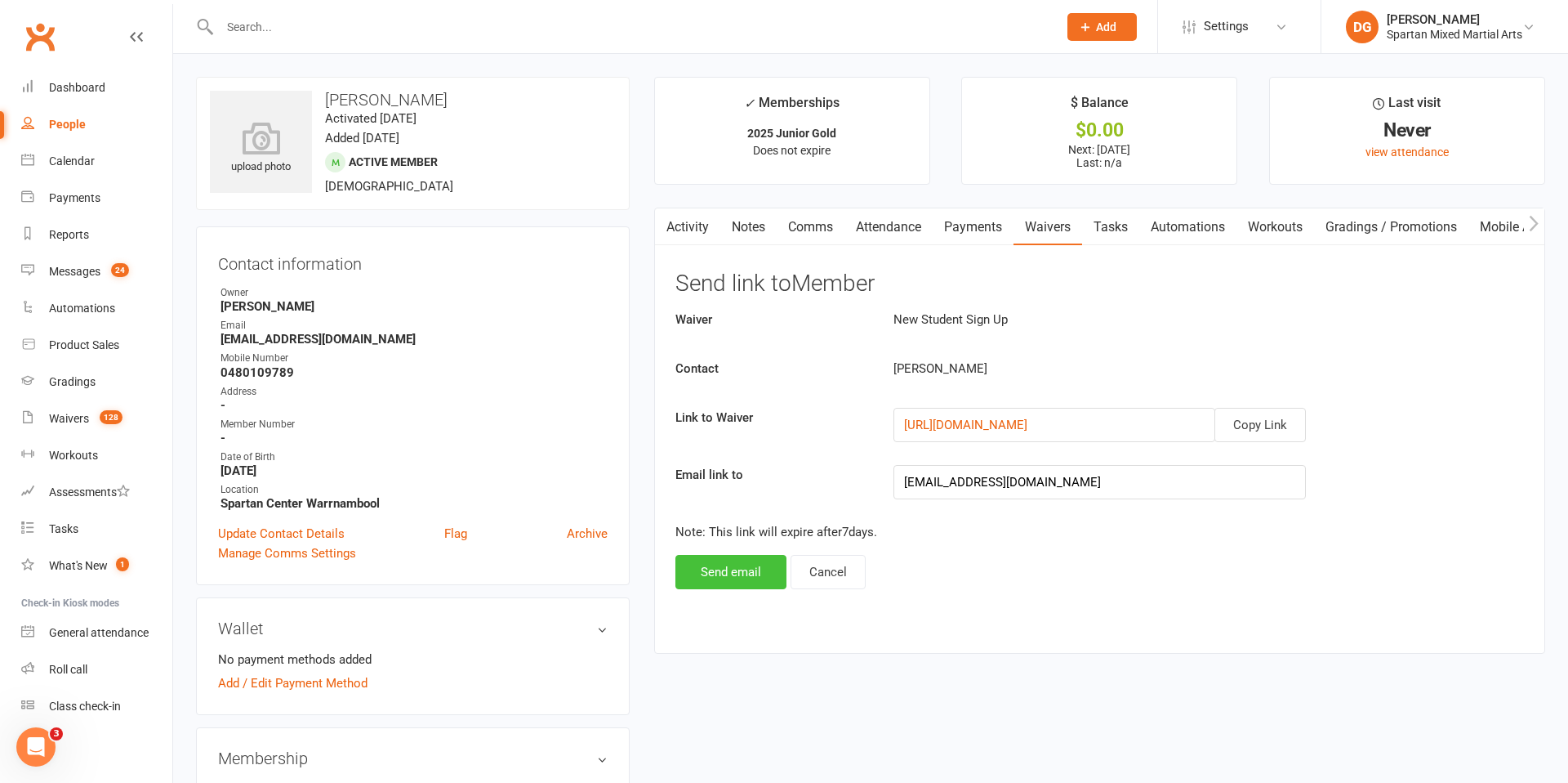
click at [732, 576] on button "Send email" at bounding box center [731, 572] width 111 height 35
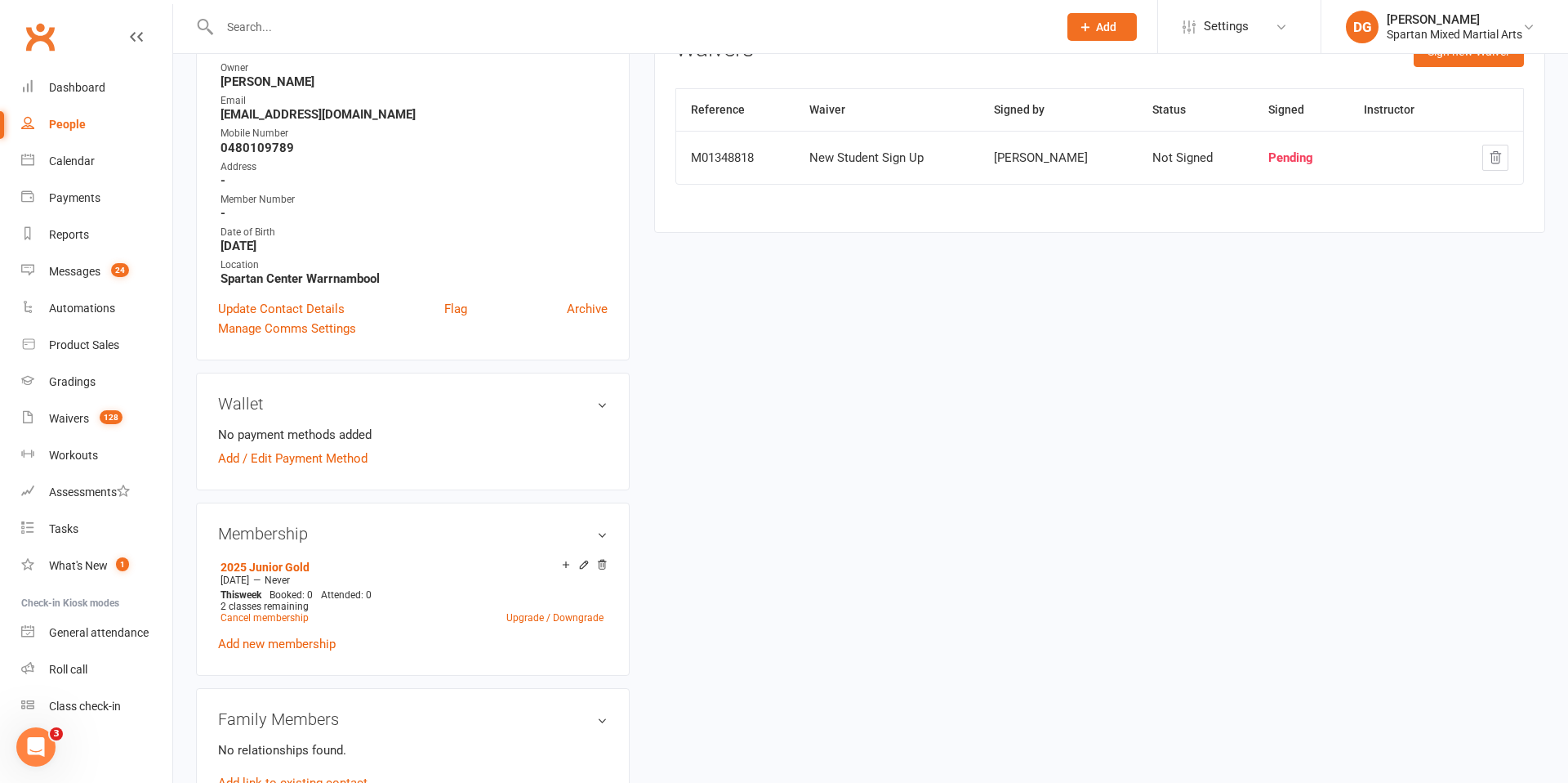
scroll to position [226, 0]
click at [328, 459] on link "Add / Edit Payment Method" at bounding box center [293, 457] width 150 height 20
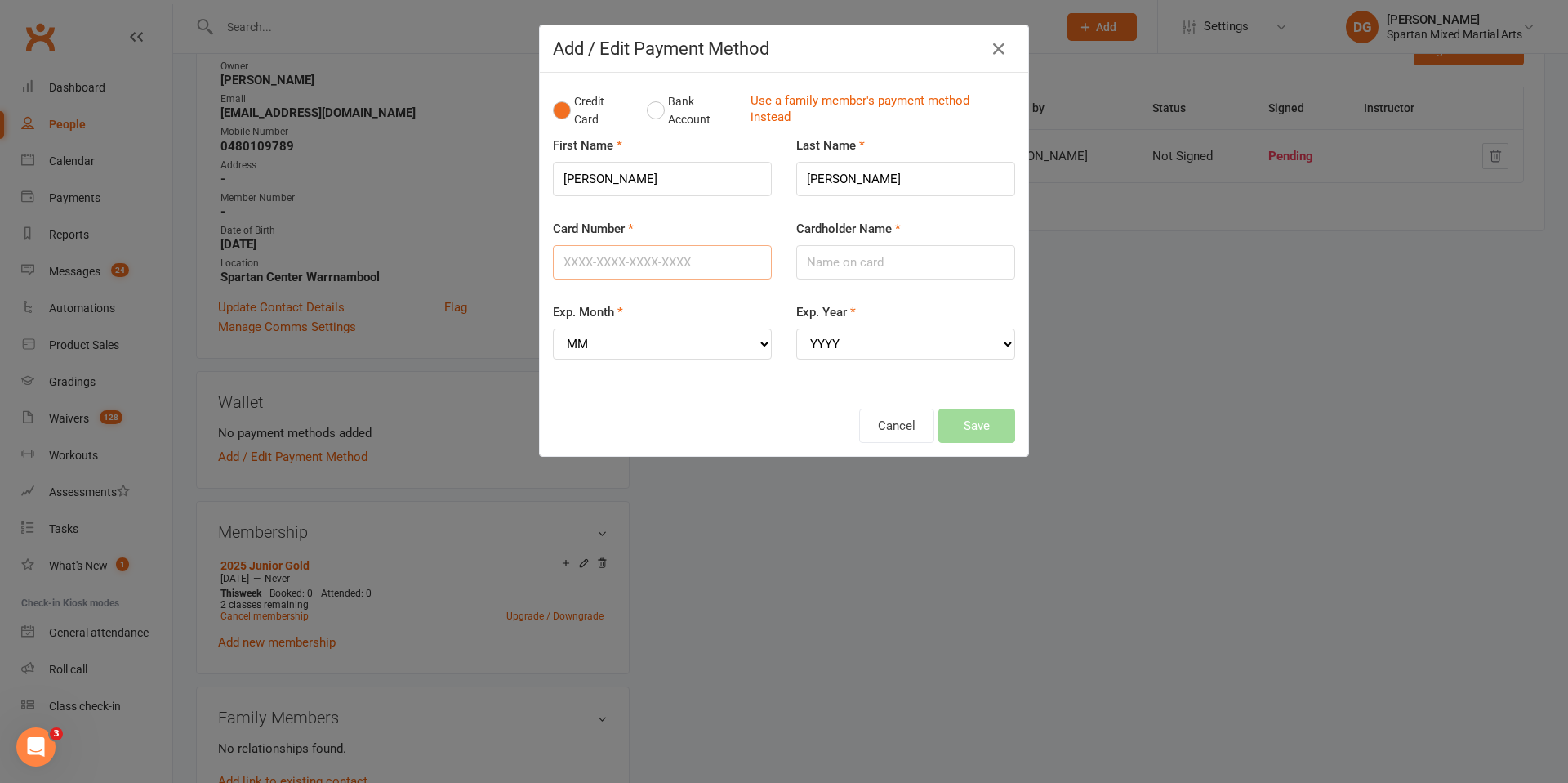
click at [676, 266] on input "Card Number" at bounding box center [663, 263] width 219 height 35
type input "[CREDIT_CARD_NUMBER]"
click at [833, 262] on input "Cardholder Name" at bounding box center [905, 263] width 219 height 35
type input "[PERSON_NAME]"
click at [692, 343] on select "MM 01 02 03 04 05 06 07 08 09 10 11 12" at bounding box center [663, 344] width 219 height 31
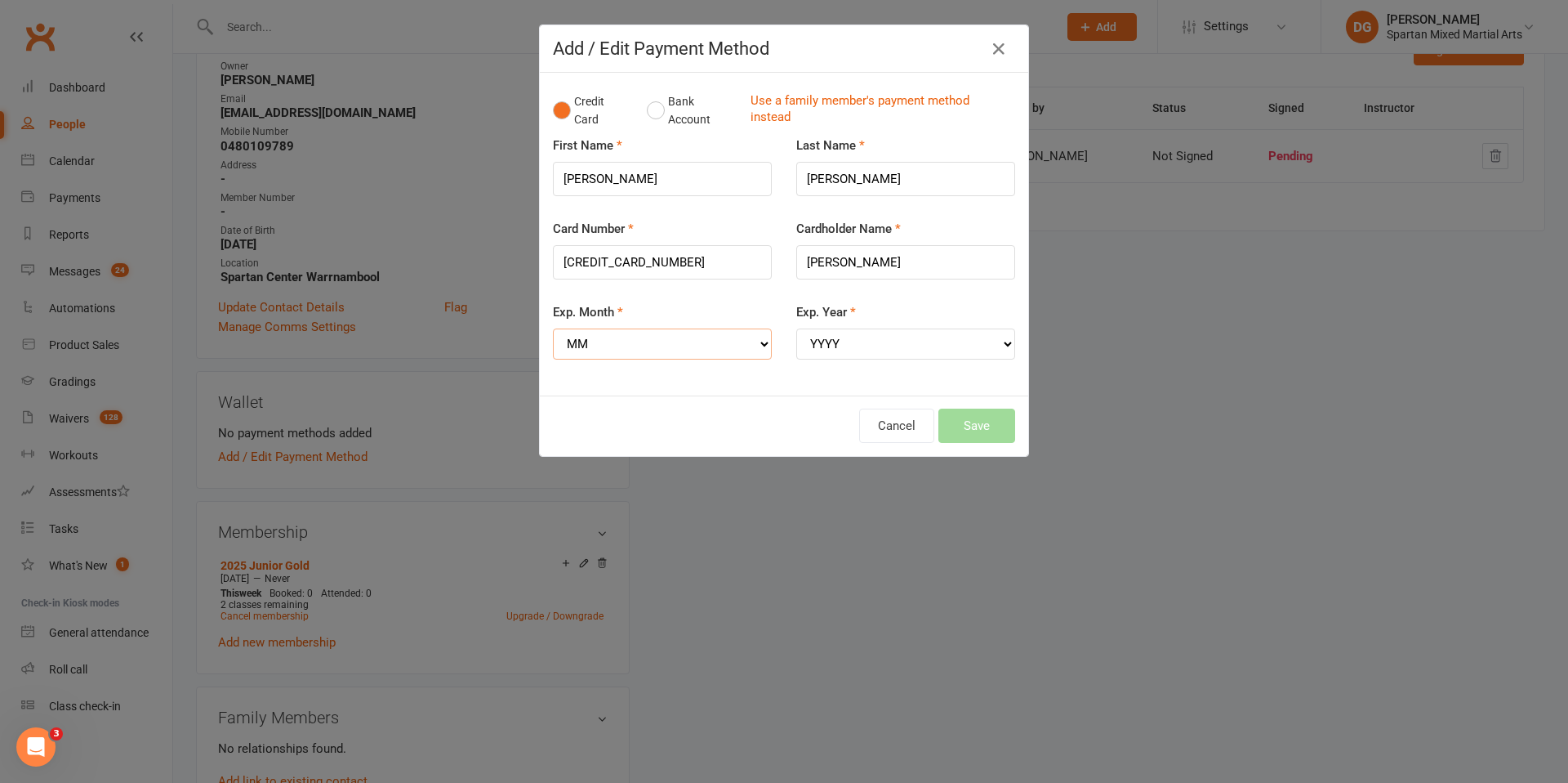
select select "08"
click at [553, 329] on select "MM 01 02 03 04 05 06 07 08 09 10 11 12" at bounding box center [663, 344] width 219 height 31
click at [921, 348] on select "YYYY 2025 2026 2027 2028 2029 2030 2031 2032 2033 2034" at bounding box center [905, 344] width 219 height 31
select select "2028"
click at [796, 329] on select "YYYY 2025 2026 2027 2028 2029 2030 2031 2032 2033 2034" at bounding box center [905, 344] width 219 height 31
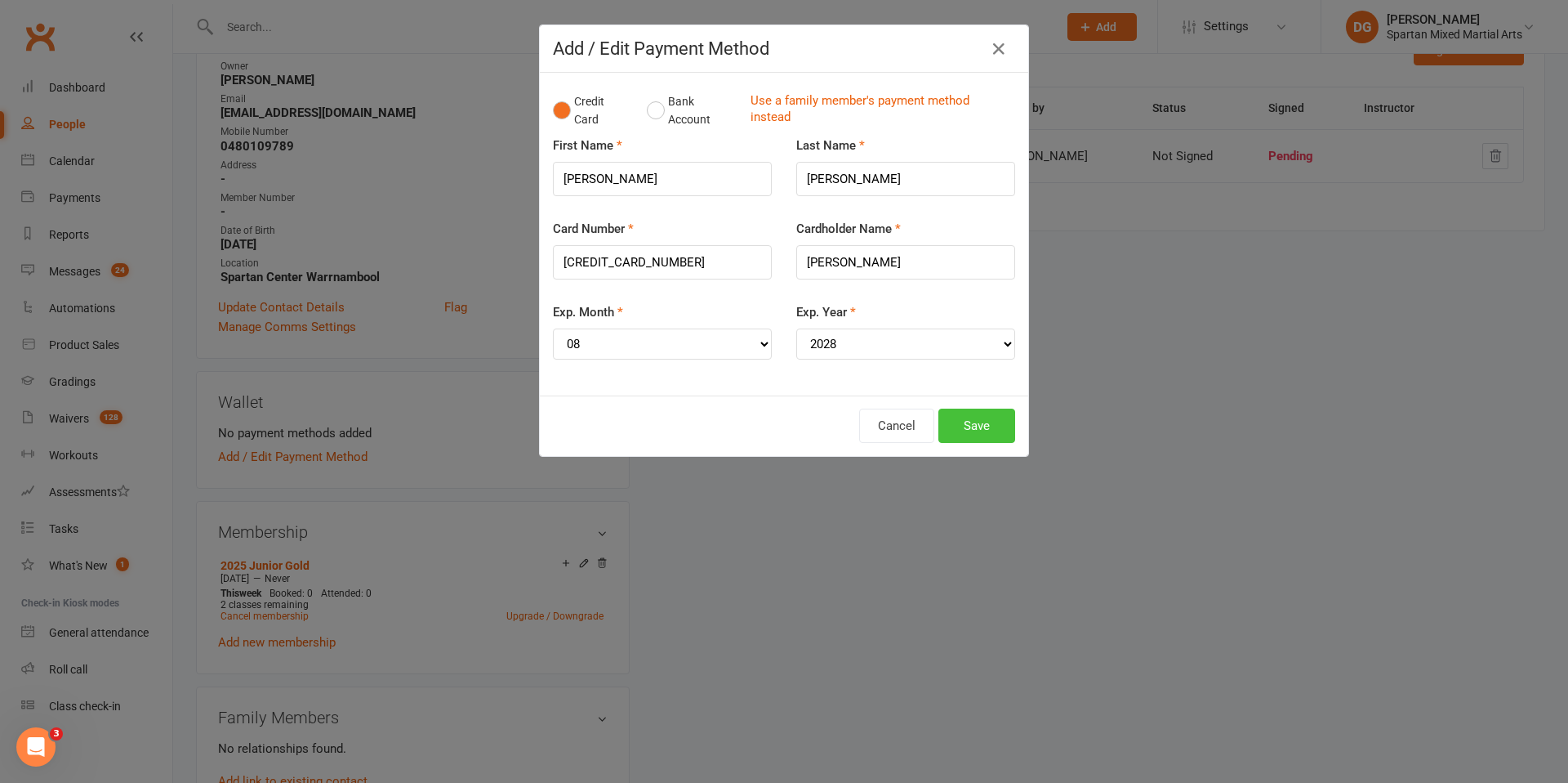
click at [989, 418] on button "Save" at bounding box center [976, 426] width 77 height 35
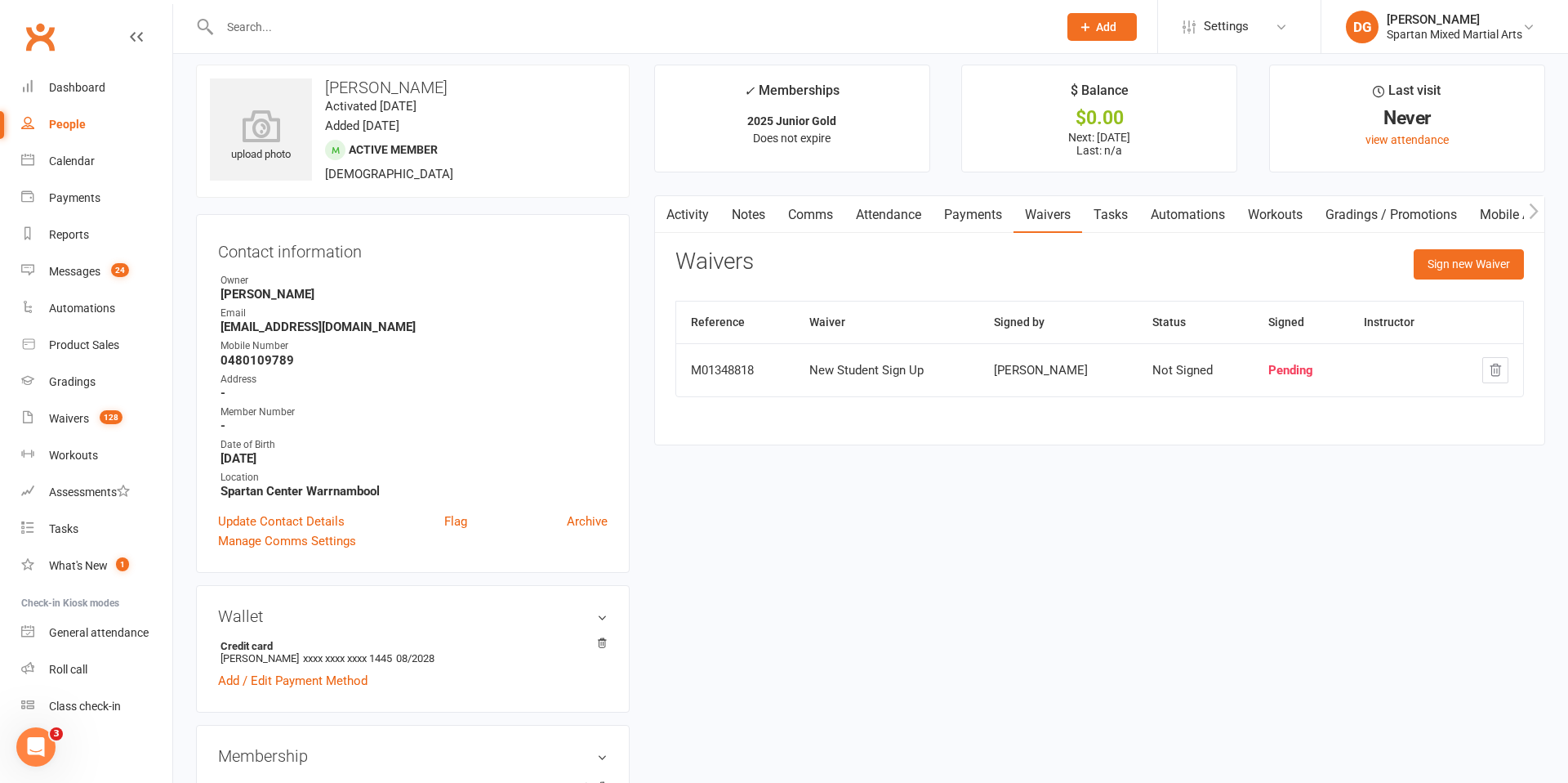
scroll to position [11, 0]
click at [95, 86] on div "Dashboard" at bounding box center [77, 87] width 56 height 13
